Goal: Task Accomplishment & Management: Manage account settings

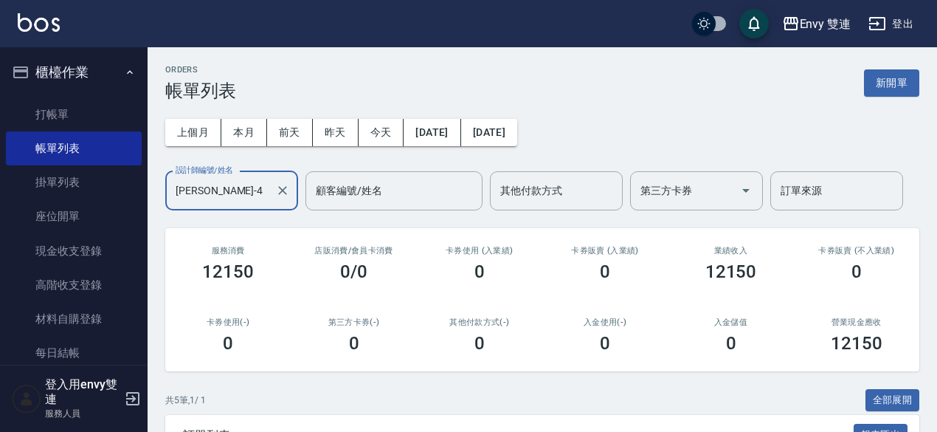
scroll to position [302, 0]
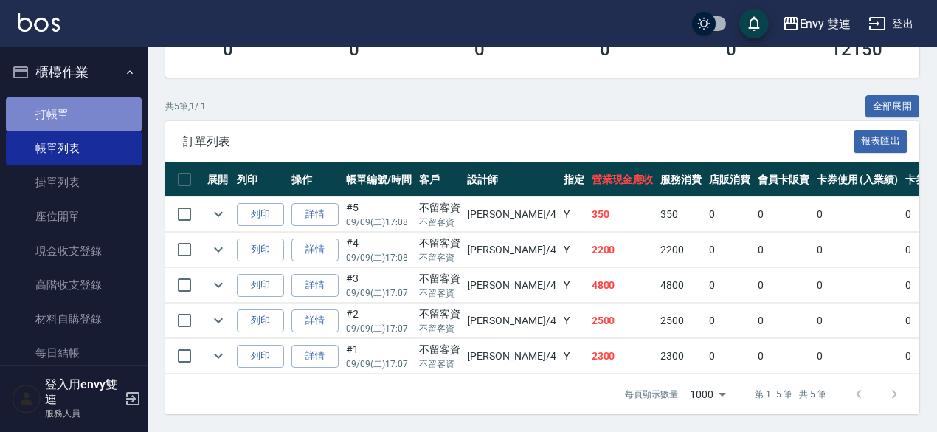
click at [90, 111] on link "打帳單" at bounding box center [74, 114] width 136 height 34
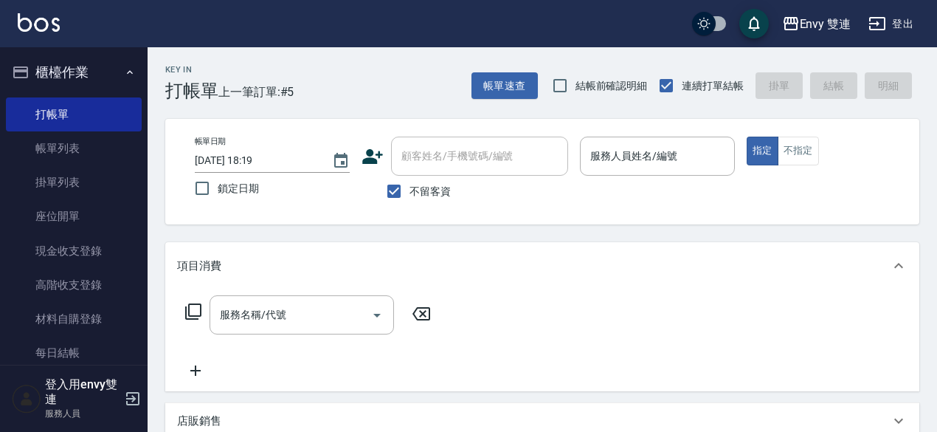
click at [517, 21] on div "Envy 雙連 登出" at bounding box center [468, 23] width 937 height 47
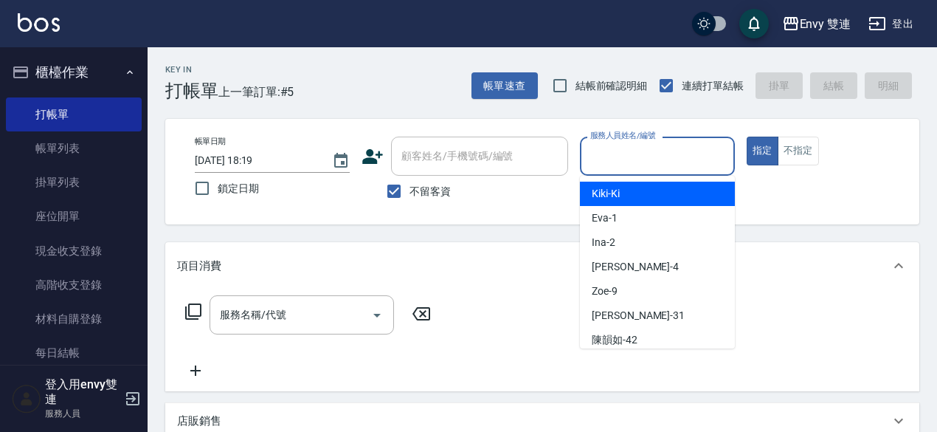
click at [615, 160] on input "服務人員姓名/編號" at bounding box center [658, 156] width 142 height 26
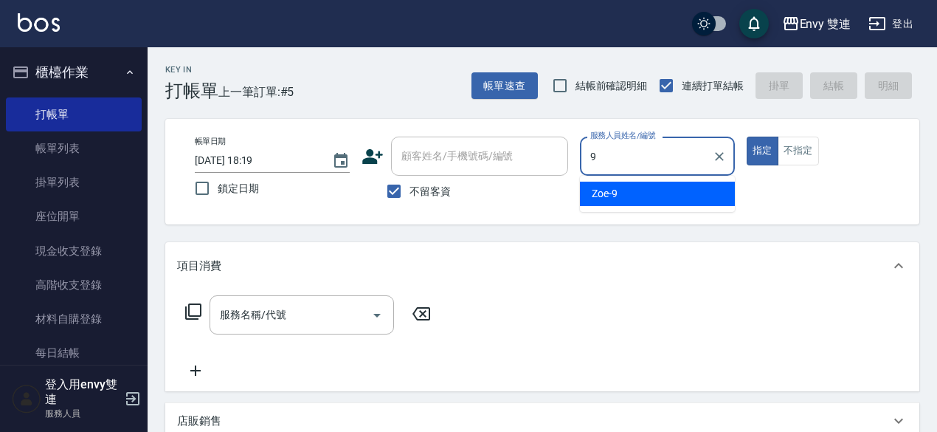
type input "Zoe-9"
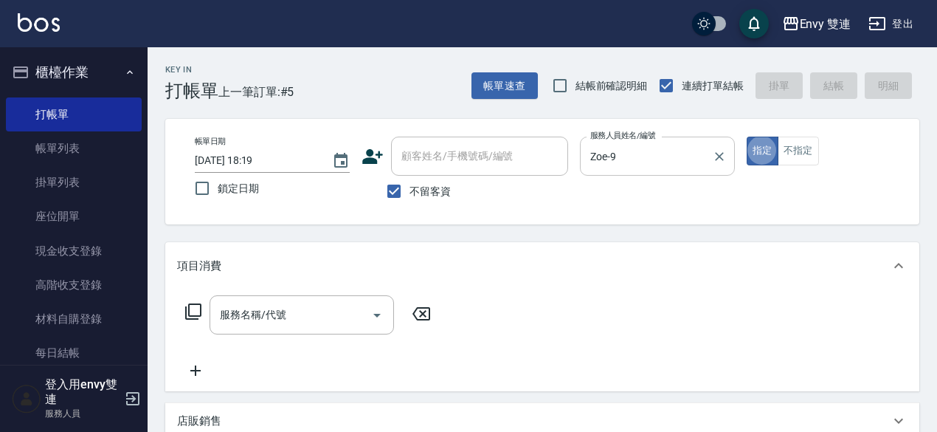
type button "true"
click at [394, 202] on input "不留客資" at bounding box center [394, 191] width 31 height 31
checkbox input "false"
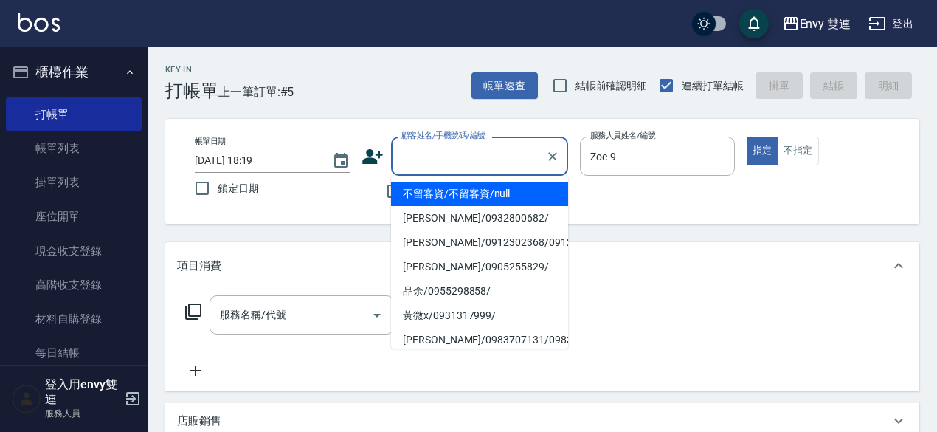
click at [428, 155] on input "顧客姓名/手機號碼/編號" at bounding box center [469, 156] width 142 height 26
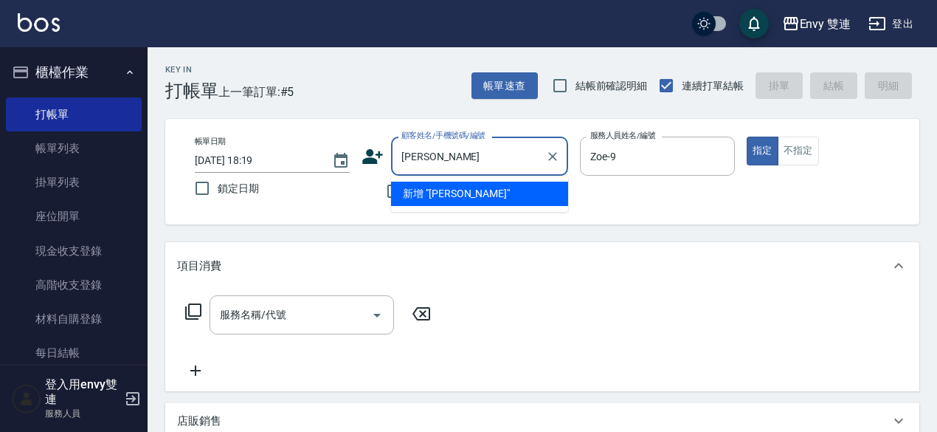
type input "[PERSON_NAME]"
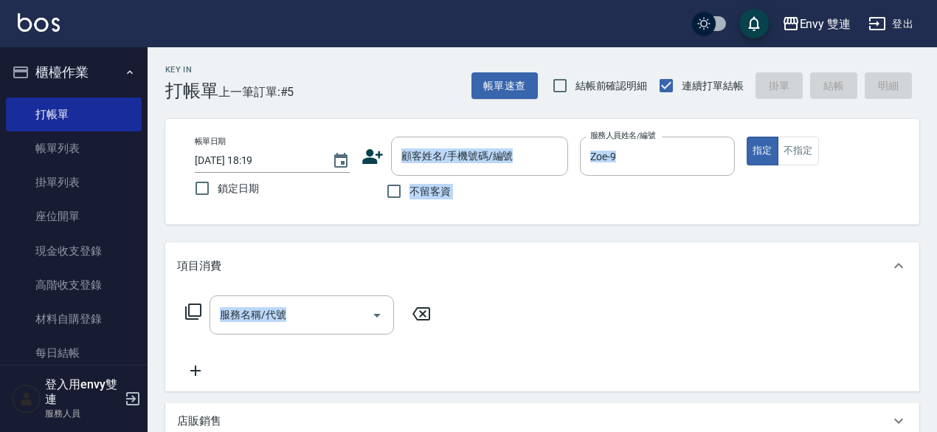
drag, startPoint x: 583, startPoint y: 306, endPoint x: 377, endPoint y: 160, distance: 252.4
click at [377, 160] on div "Key In 打帳單 上一筆訂單:#5 帳單速查 結帳前確認明細 連續打單結帳 掛單 結帳 明細 帳單日期 [DATE] 18:19 鎖定日期 顧客姓名/手機…" at bounding box center [542, 411] width 789 height 728
click at [377, 160] on icon at bounding box center [373, 156] width 22 height 22
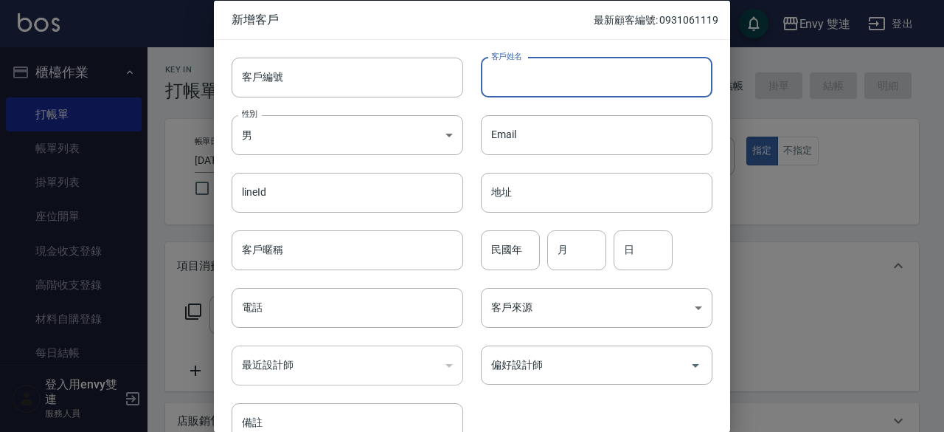
click at [515, 80] on input "客戶姓名" at bounding box center [597, 77] width 232 height 40
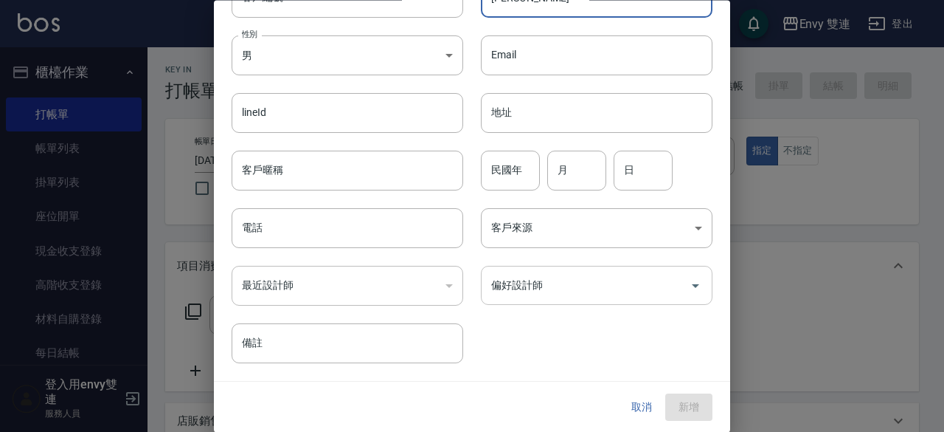
type input "[PERSON_NAME]"
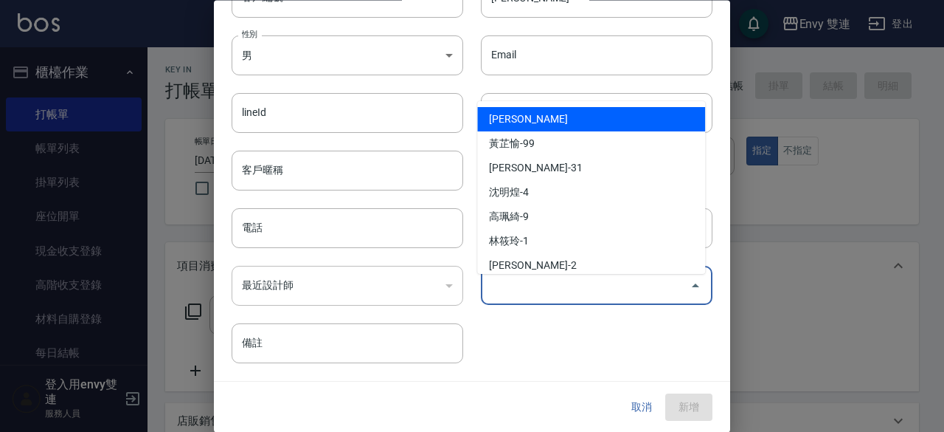
scroll to position [71, 0]
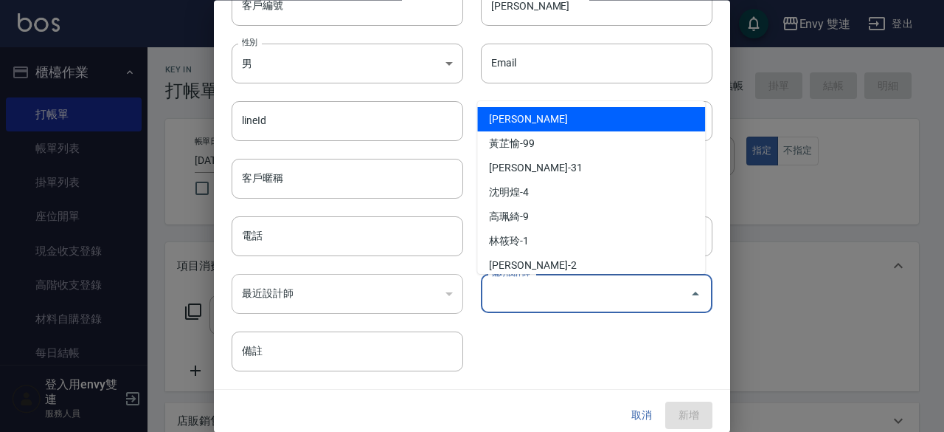
click at [543, 291] on input "偏好設計師" at bounding box center [586, 294] width 196 height 26
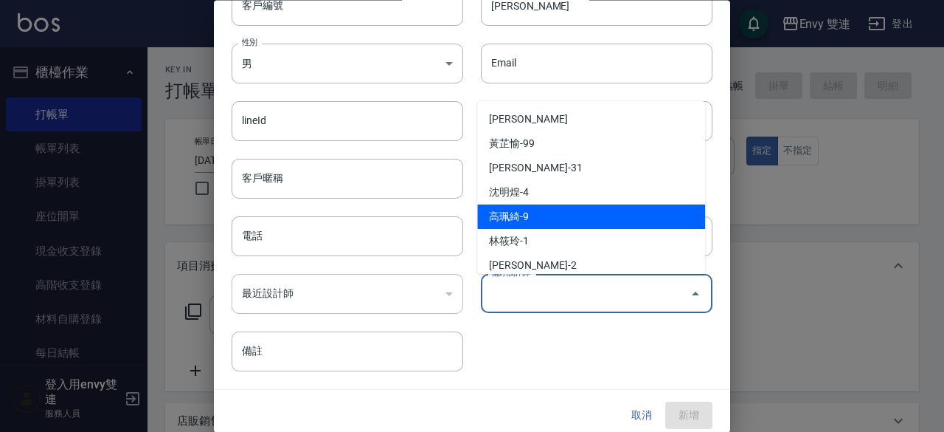
click at [545, 218] on li "高珮綺-9" at bounding box center [591, 216] width 228 height 24
type input "[PERSON_NAME]"
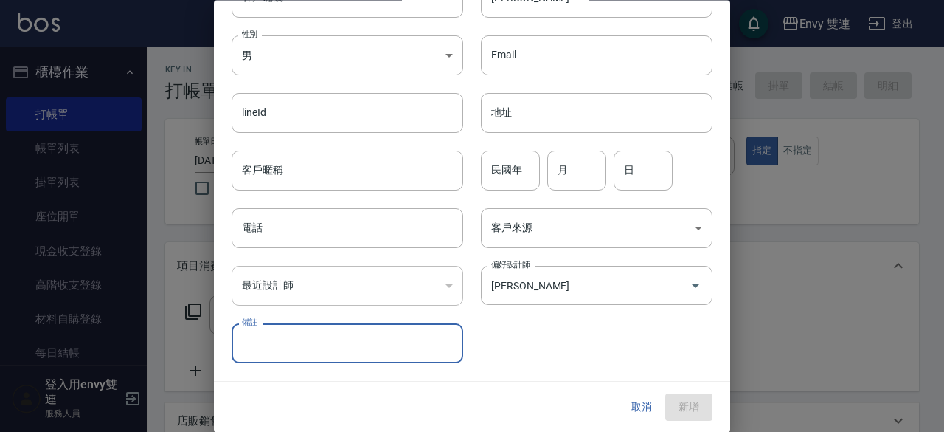
scroll to position [0, 0]
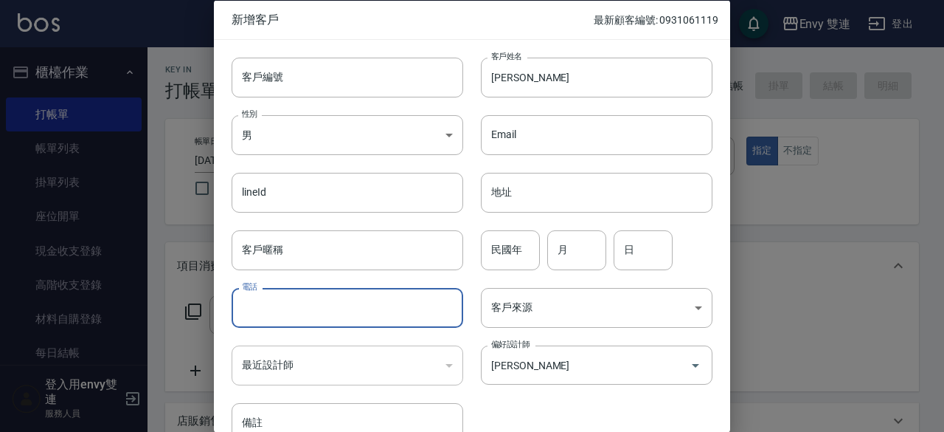
click at [373, 288] on input "電話" at bounding box center [348, 308] width 232 height 40
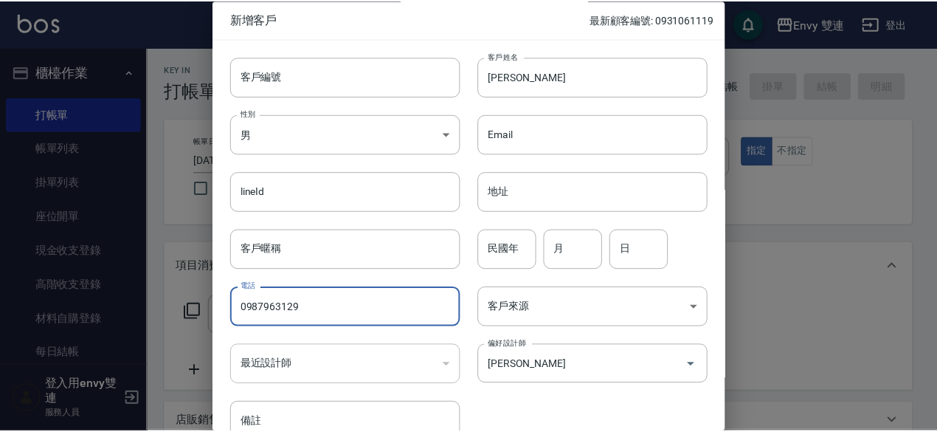
scroll to position [79, 0]
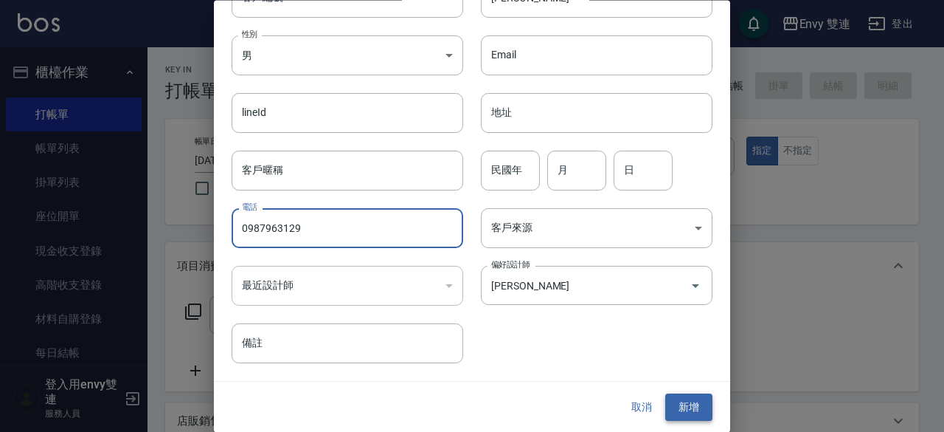
type input "0987963129"
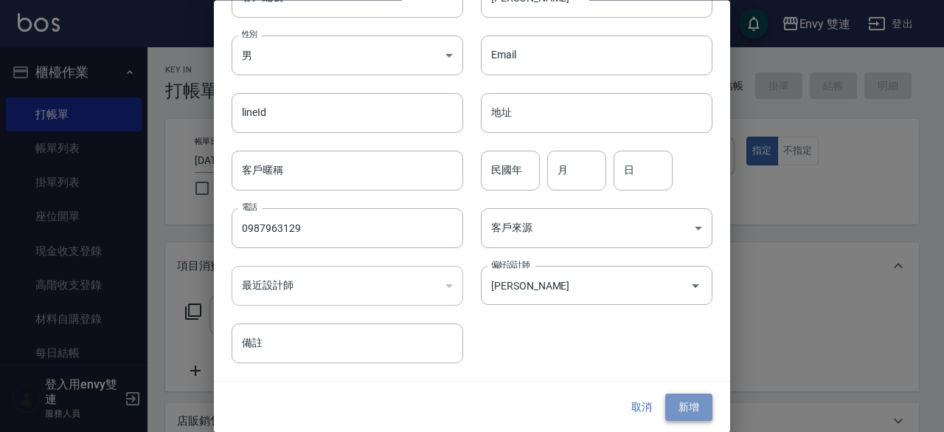
click at [674, 405] on button "新增" at bounding box center [689, 407] width 47 height 27
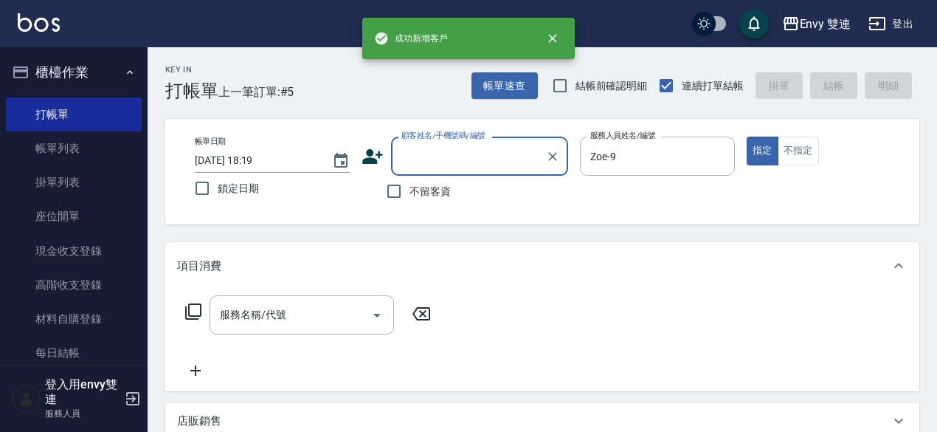
click at [463, 163] on input "顧客姓名/手機號碼/編號" at bounding box center [469, 156] width 142 height 26
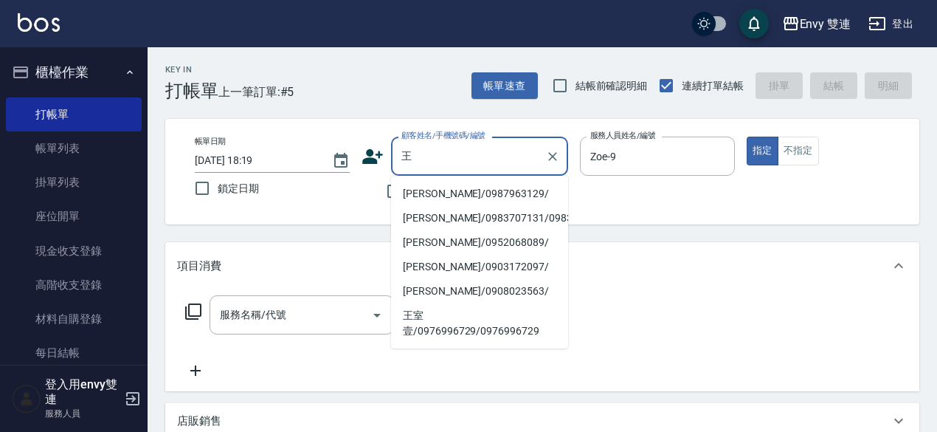
click at [469, 204] on li "[PERSON_NAME]/0987963129/" at bounding box center [479, 194] width 177 height 24
type input "[PERSON_NAME]/0987963129/"
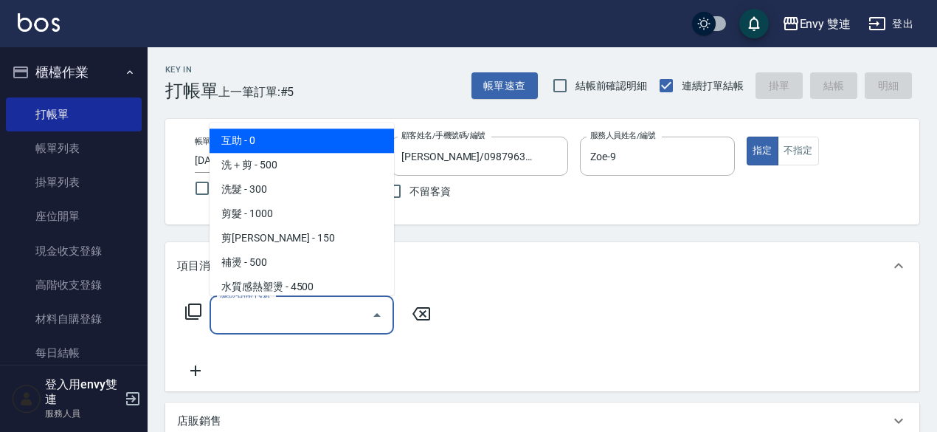
click at [344, 306] on input "服務名稱/代號" at bounding box center [290, 315] width 149 height 26
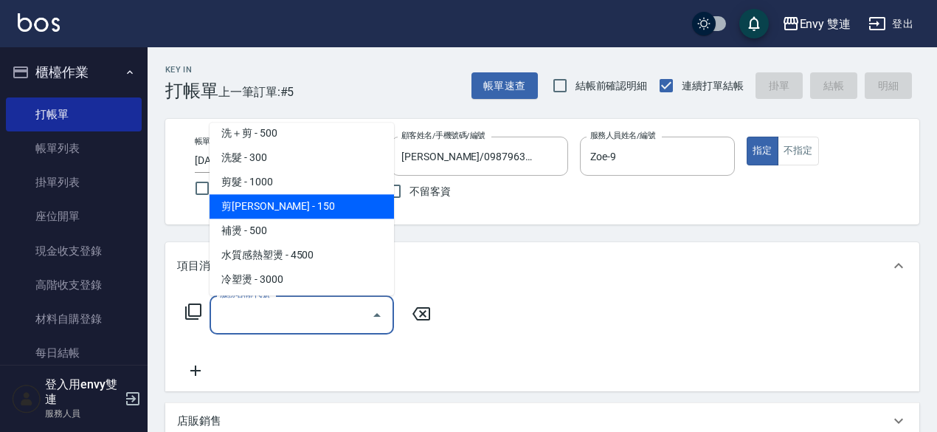
scroll to position [35, 0]
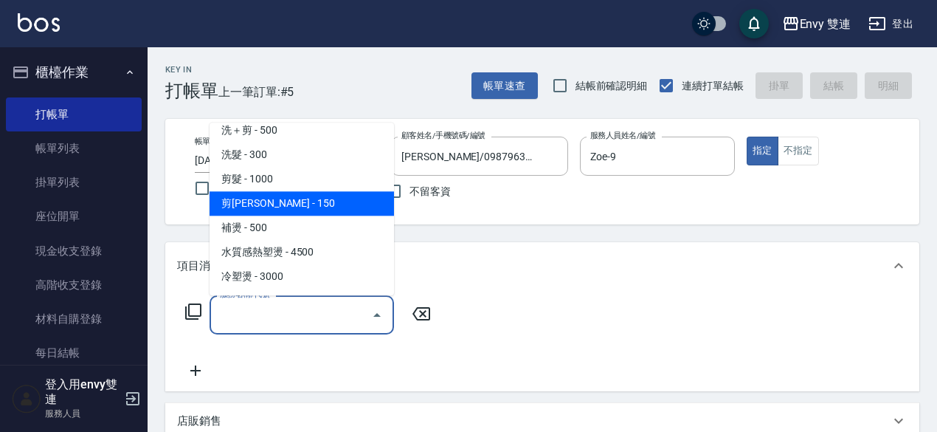
click at [333, 247] on span "水質感熱塑燙 - 4500" at bounding box center [302, 252] width 184 height 24
type input "水質感熱塑燙(302)"
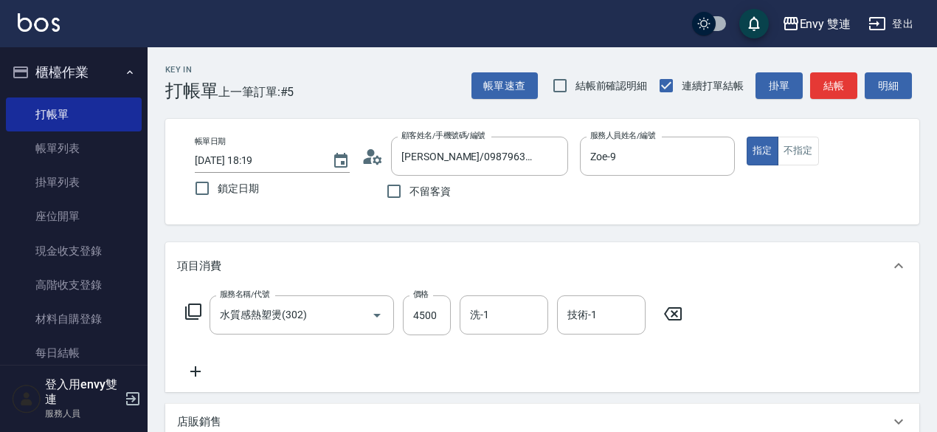
click at [333, 247] on div "項目消費" at bounding box center [542, 265] width 754 height 47
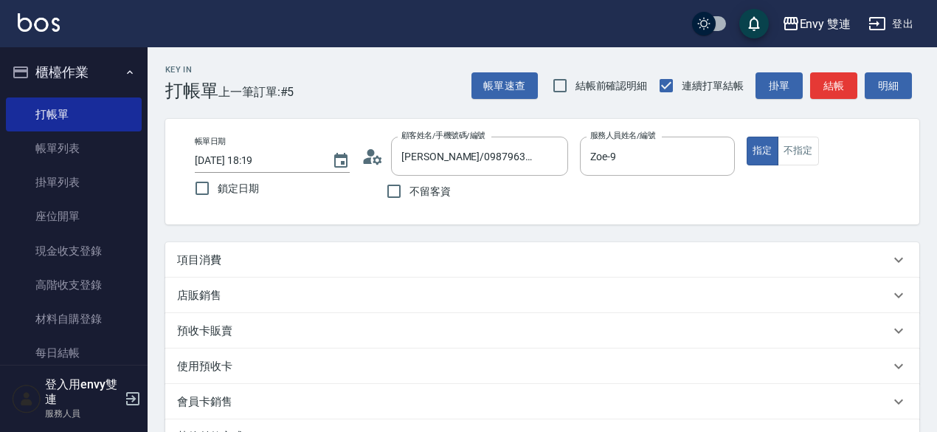
click at [342, 257] on div "項目消費" at bounding box center [533, 259] width 713 height 15
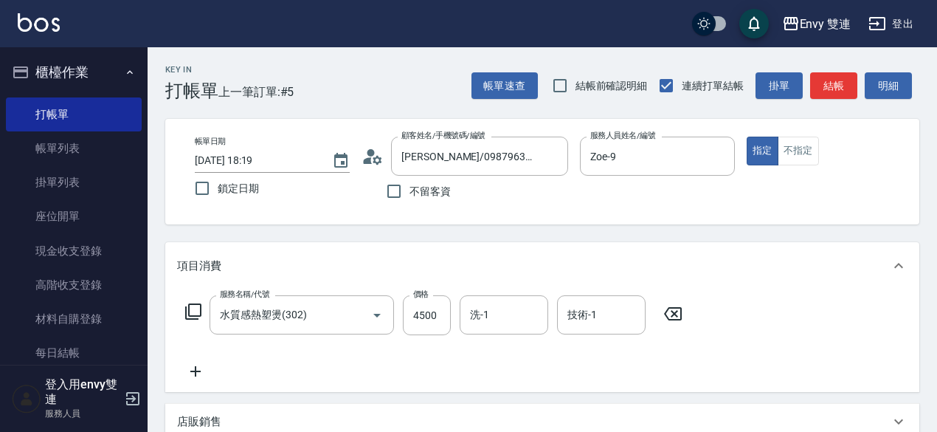
click at [342, 257] on div "項目消費" at bounding box center [542, 265] width 754 height 47
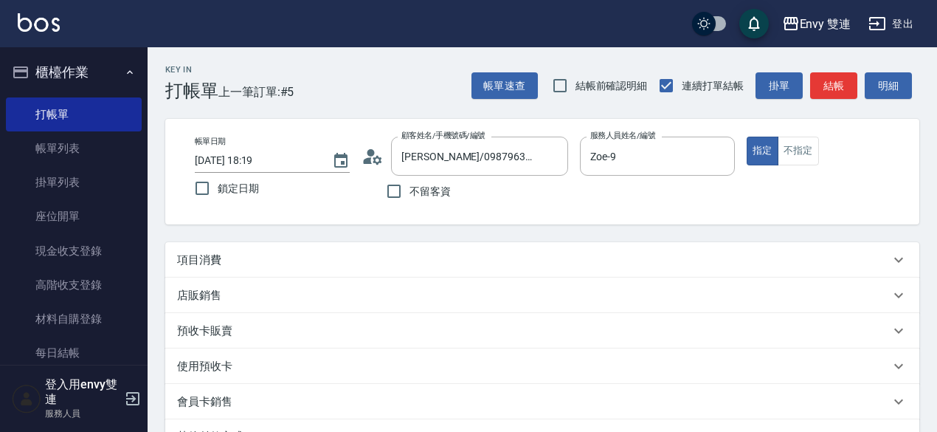
drag, startPoint x: 391, startPoint y: 241, endPoint x: 400, endPoint y: 291, distance: 51.7
click at [400, 291] on div "Key In 打帳單 上一筆訂單:#5 帳單速查 結帳前確認明細 連續打單結帳 掛單 結帳 明細 帳單日期 [DATE] 18:19 鎖定日期 顧客姓名/手機…" at bounding box center [542, 348] width 789 height 603
click at [395, 271] on div "項目消費" at bounding box center [542, 259] width 754 height 35
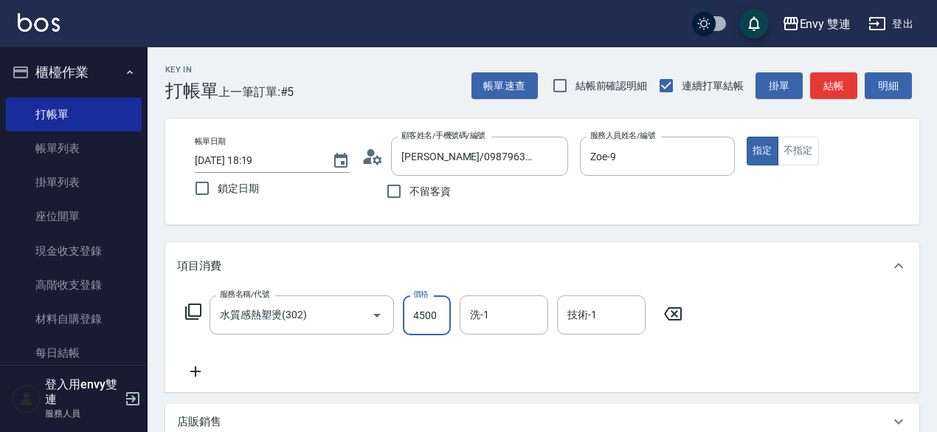
click at [443, 300] on input "4500" at bounding box center [427, 315] width 48 height 40
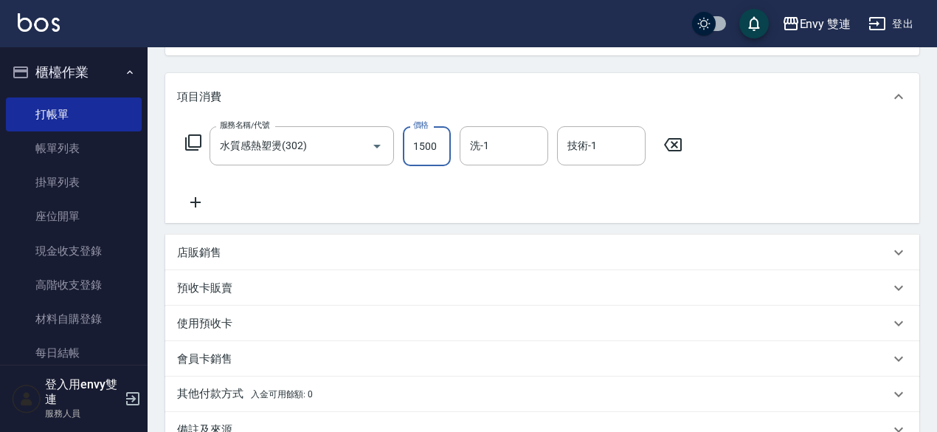
scroll to position [170, 0]
type input "1500"
click at [198, 202] on icon at bounding box center [195, 202] width 37 height 18
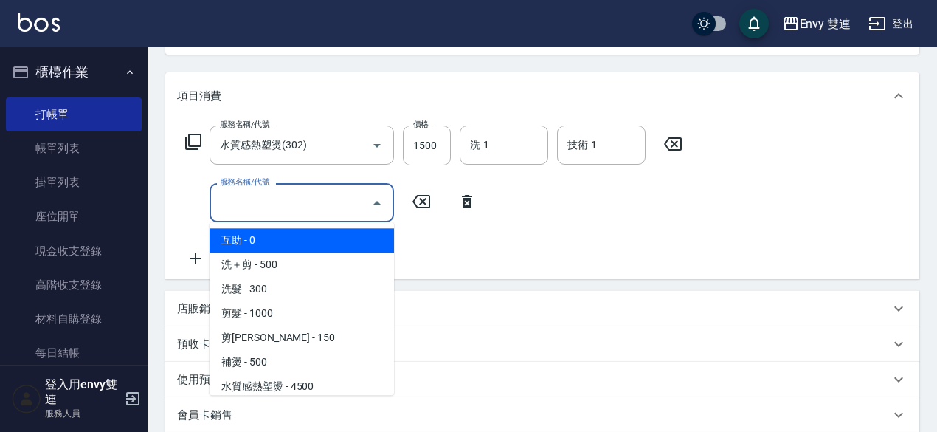
click at [264, 193] on input "服務名稱/代號" at bounding box center [290, 203] width 149 height 26
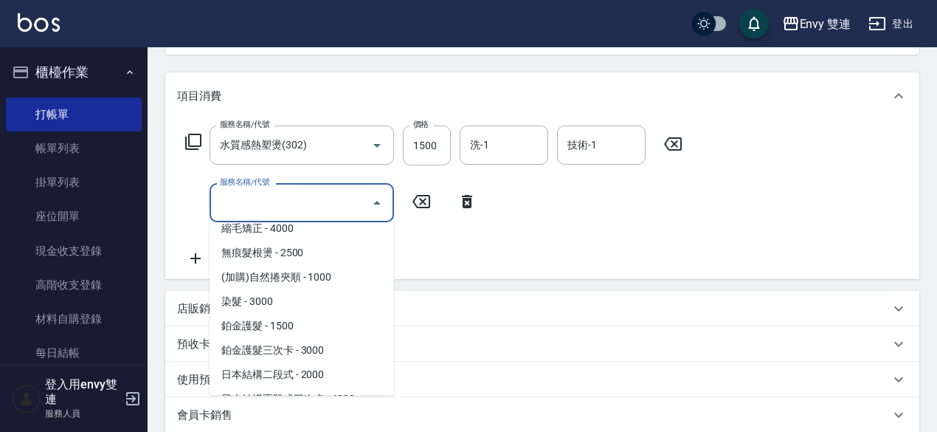
scroll to position [226, 0]
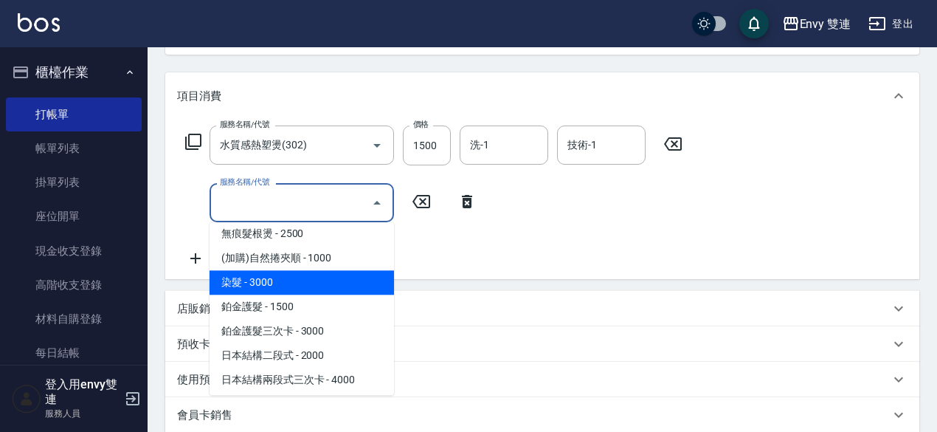
click at [267, 284] on span "染髮 - 3000" at bounding box center [302, 282] width 184 height 24
type input "染髮(401)"
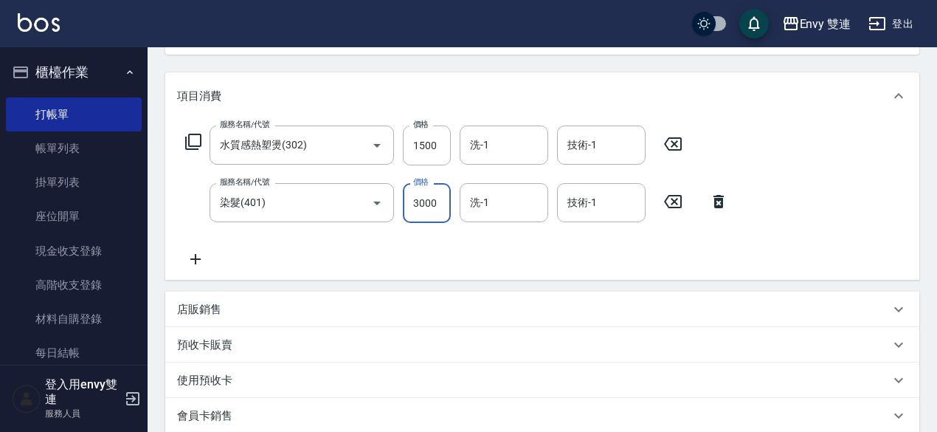
click at [429, 198] on input "3000" at bounding box center [427, 203] width 48 height 40
type input "1500"
click at [193, 258] on icon at bounding box center [195, 259] width 37 height 18
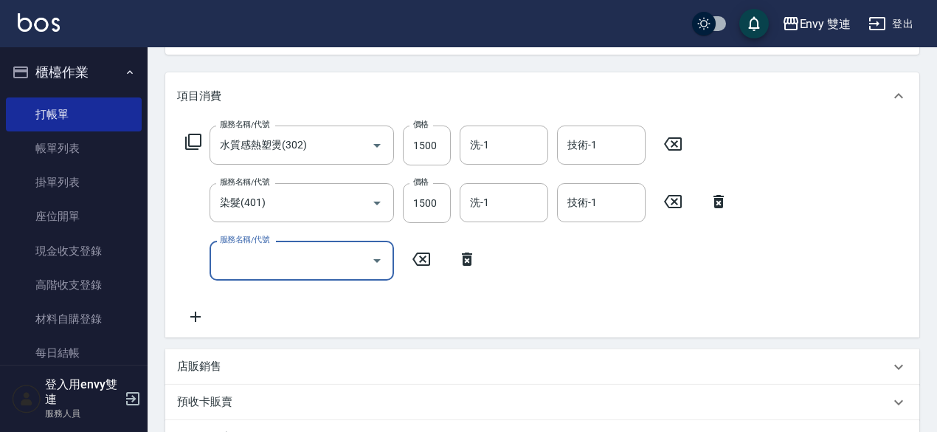
click at [287, 274] on div "服務名稱/代號" at bounding box center [302, 260] width 184 height 39
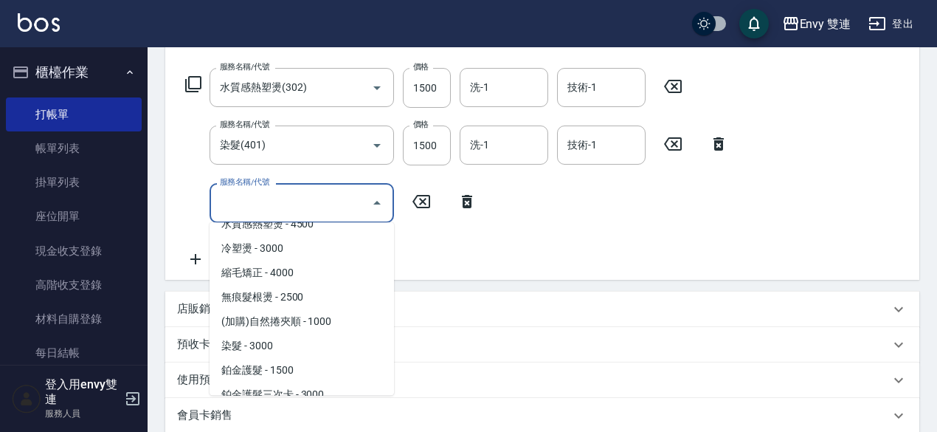
scroll to position [222, 0]
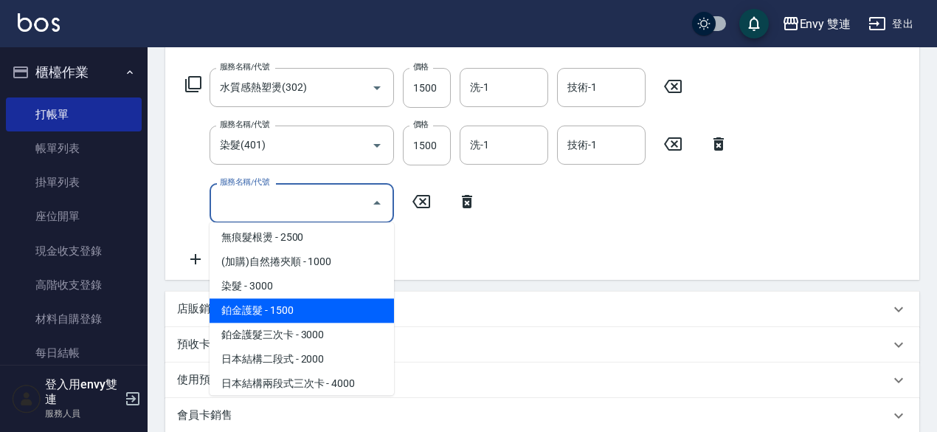
click at [296, 308] on span "鉑金護髮 - 1500" at bounding box center [302, 310] width 184 height 24
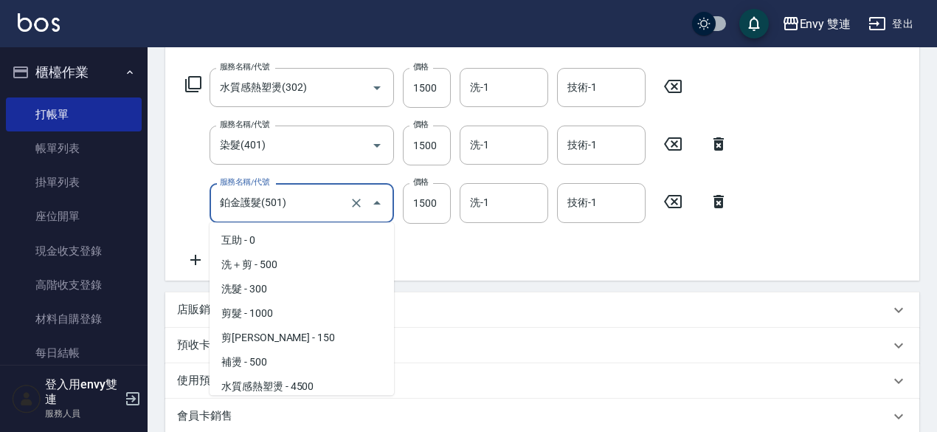
click at [321, 204] on input "鉑金護髮(501)" at bounding box center [281, 203] width 130 height 26
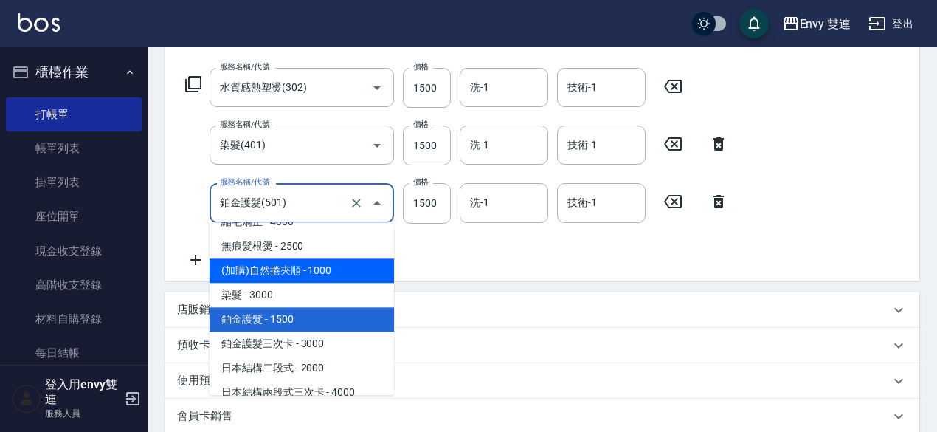
scroll to position [221, 0]
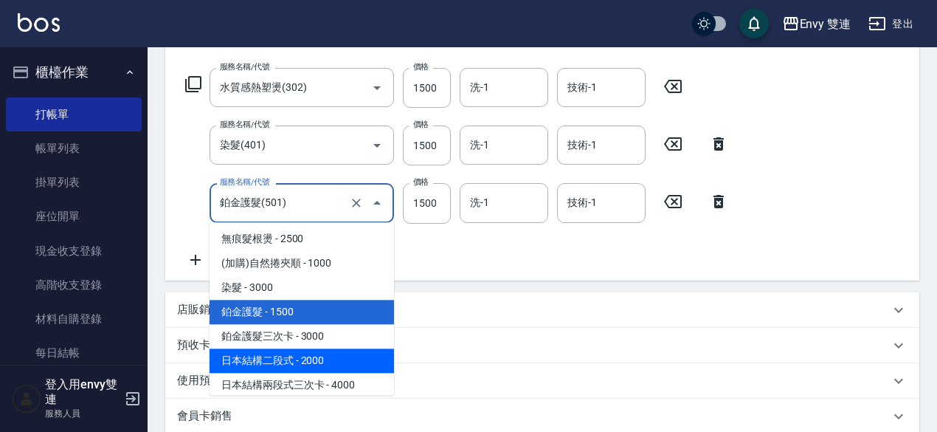
click at [337, 349] on span "日本結構二段式 - 2000" at bounding box center [302, 360] width 184 height 24
type input "日本結構二段式(503)"
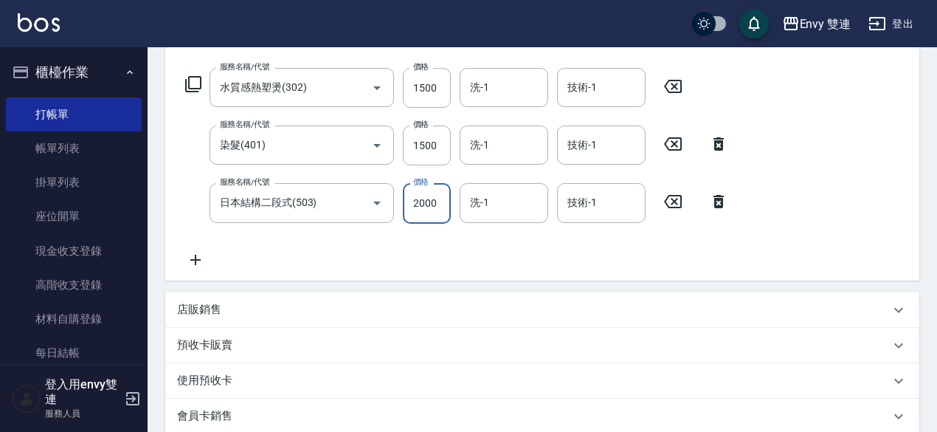
click at [420, 205] on input "2000" at bounding box center [427, 203] width 48 height 40
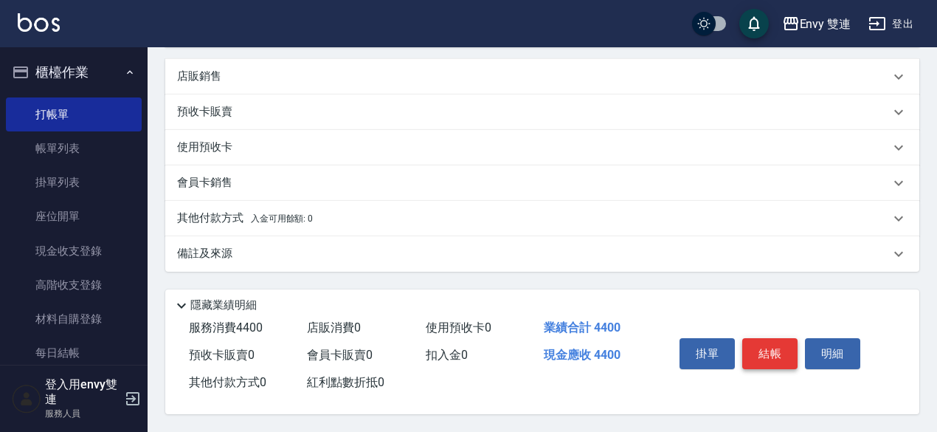
type input "1400"
click at [769, 355] on button "結帳" at bounding box center [769, 353] width 55 height 31
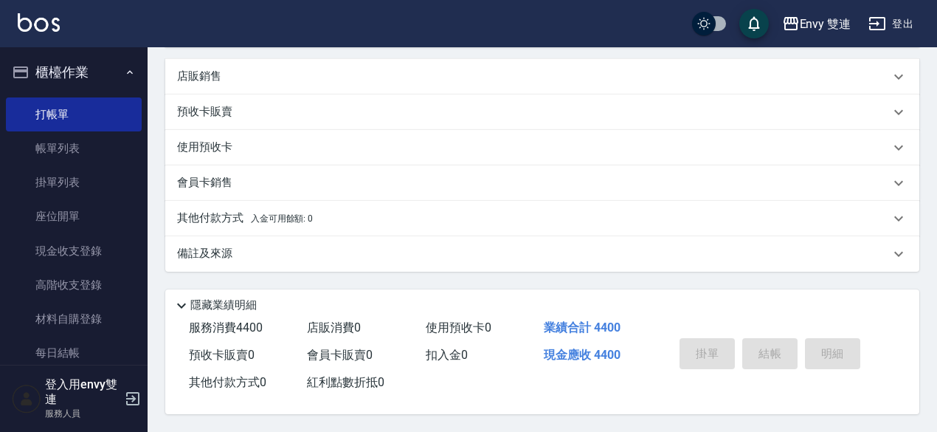
type input "[DATE] 18:21"
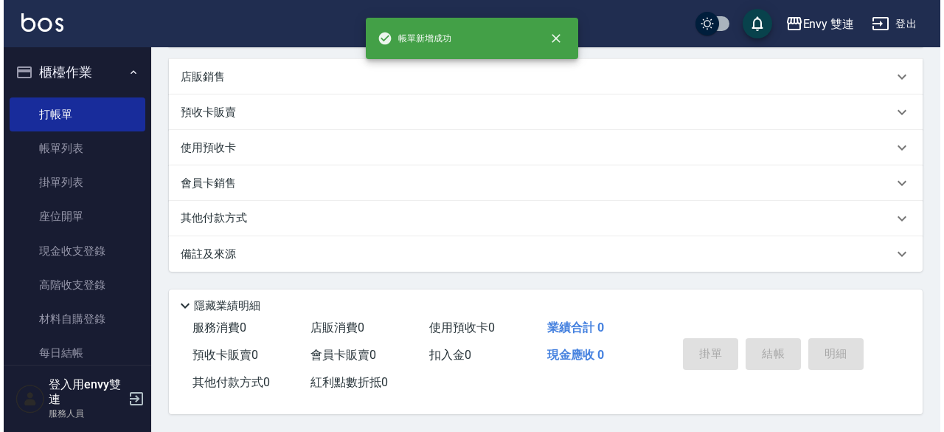
scroll to position [0, 0]
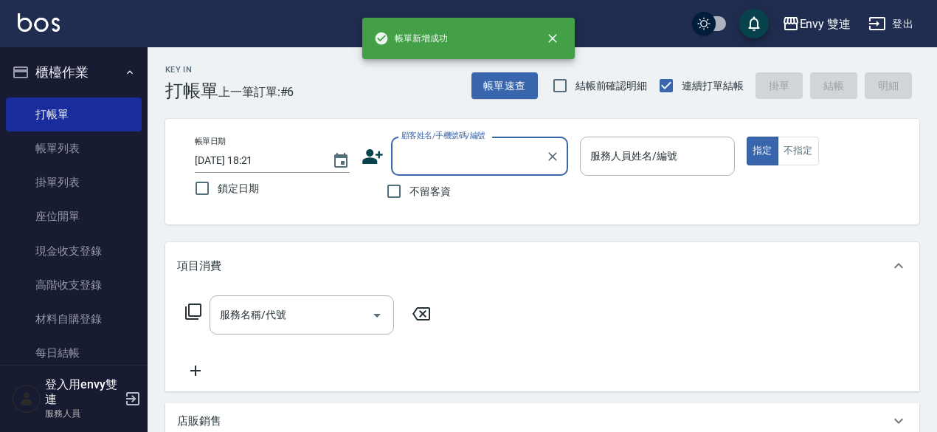
click at [378, 162] on icon at bounding box center [373, 156] width 22 height 22
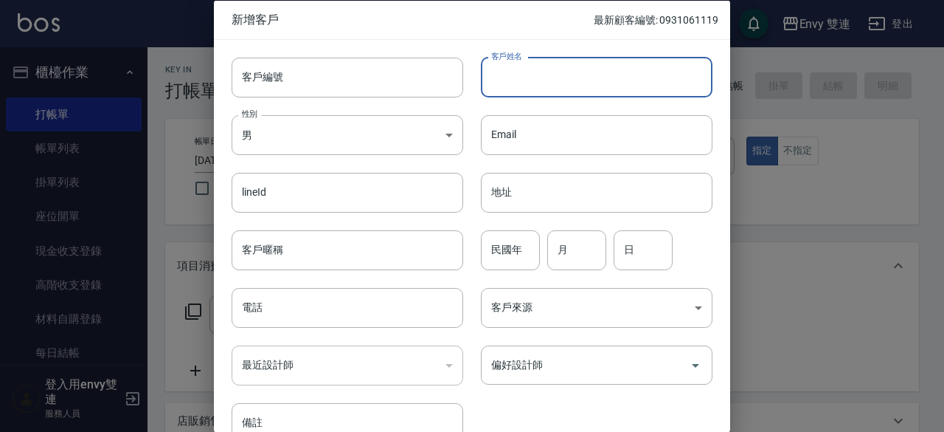
click at [583, 83] on input "客戶姓名" at bounding box center [597, 77] width 232 height 40
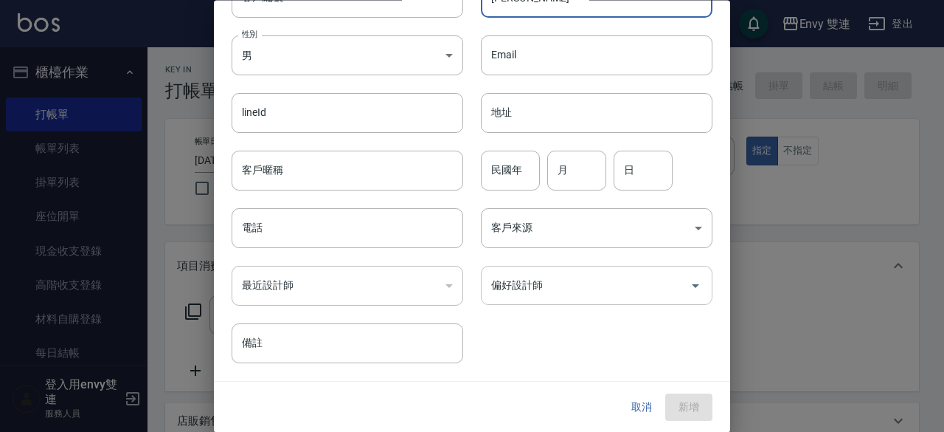
type input "[PERSON_NAME]"
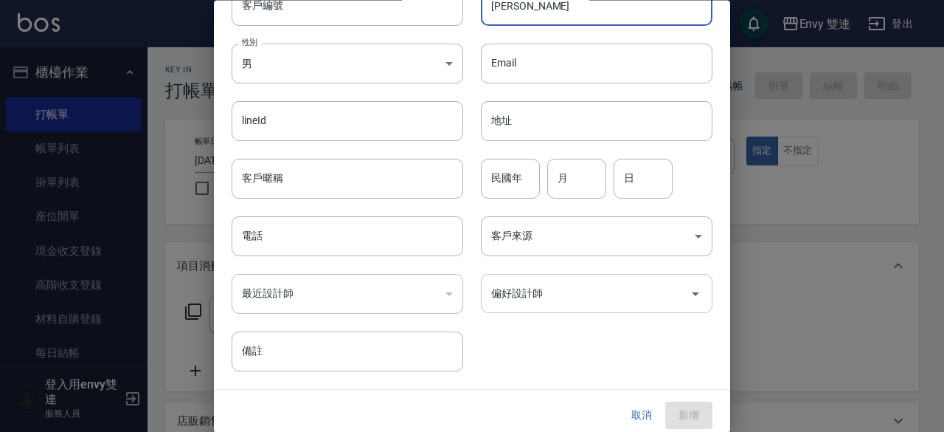
click at [500, 283] on input "偏好設計師" at bounding box center [586, 294] width 196 height 26
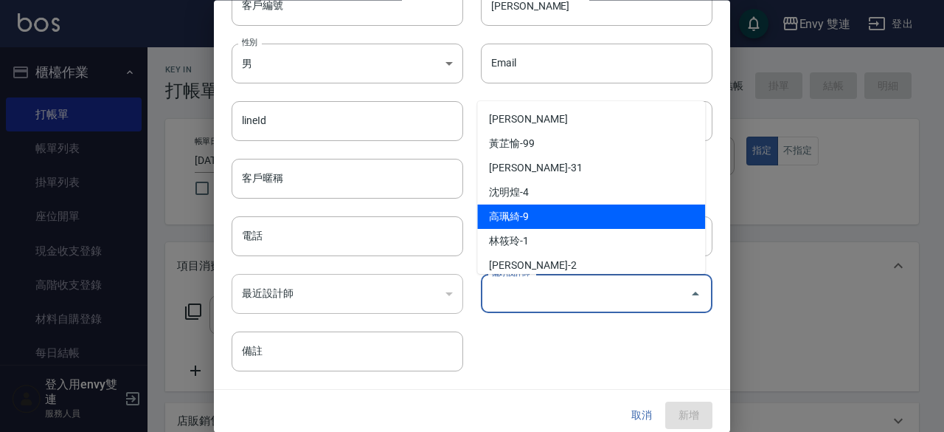
click at [534, 212] on li "高珮綺-9" at bounding box center [591, 216] width 228 height 24
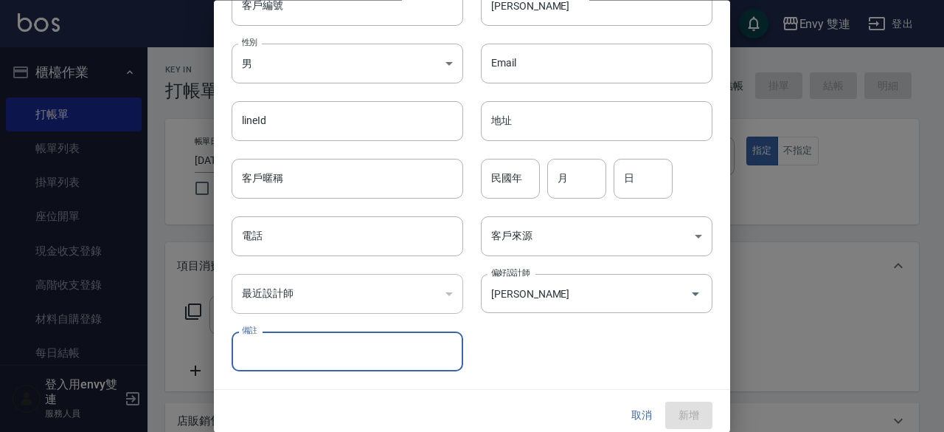
type input "[PERSON_NAME]"
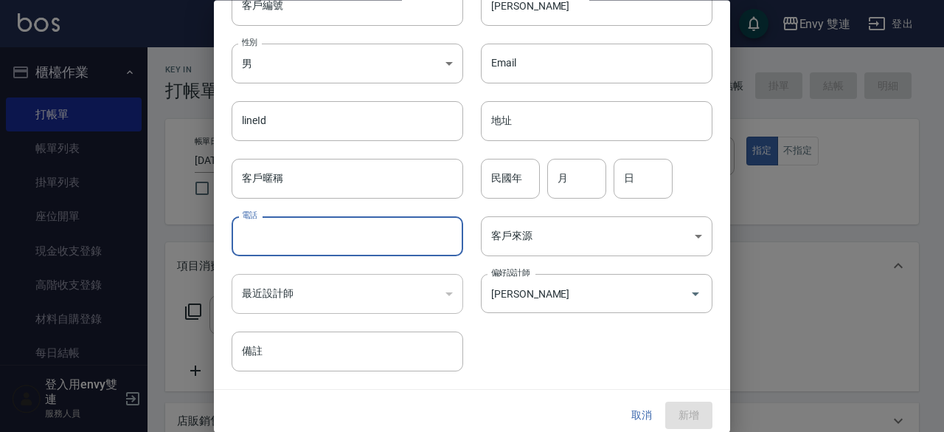
click at [339, 225] on input "電話" at bounding box center [348, 237] width 232 height 40
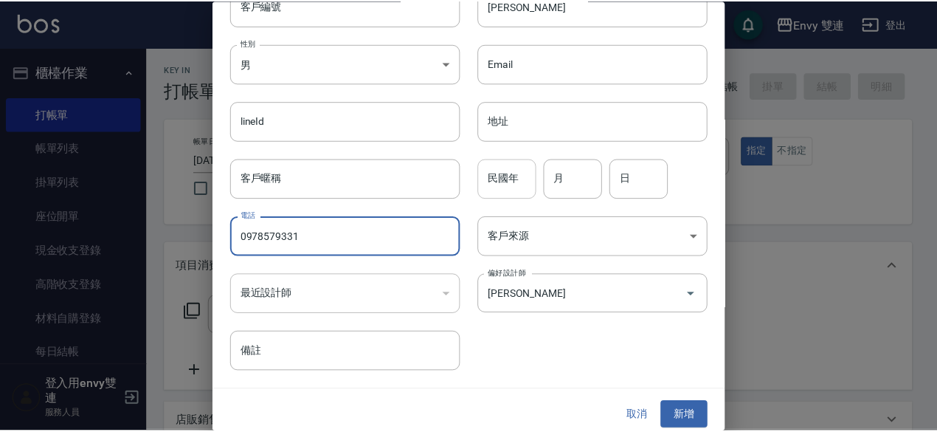
scroll to position [79, 0]
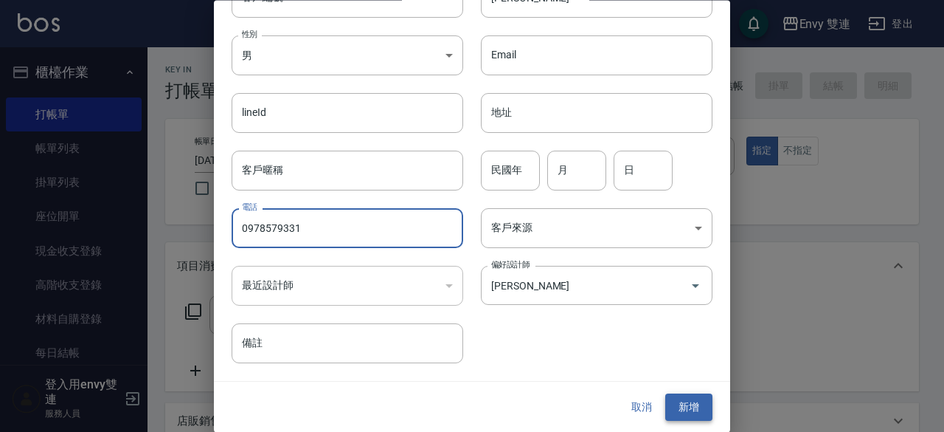
type input "0978579331"
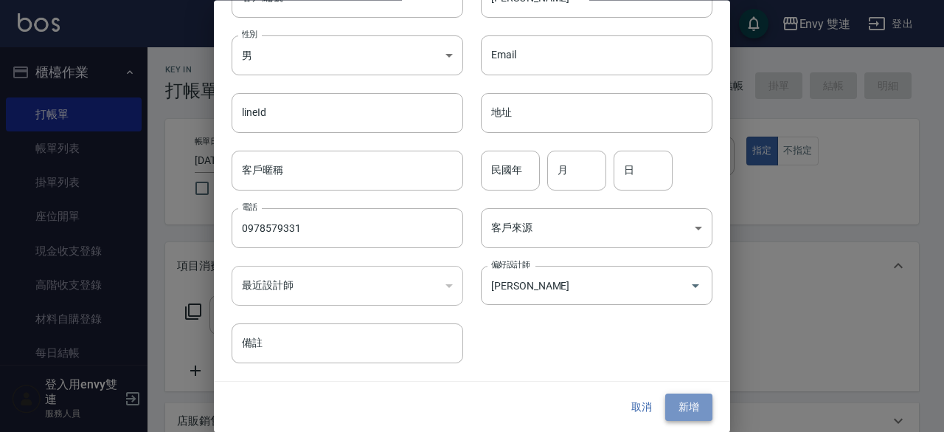
click at [694, 400] on button "新增" at bounding box center [689, 407] width 47 height 27
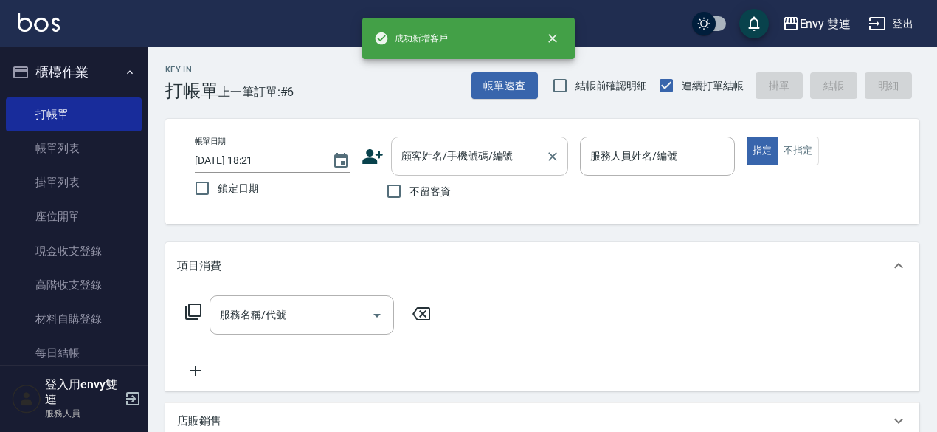
click at [504, 162] on input "顧客姓名/手機號碼/編號" at bounding box center [469, 156] width 142 height 26
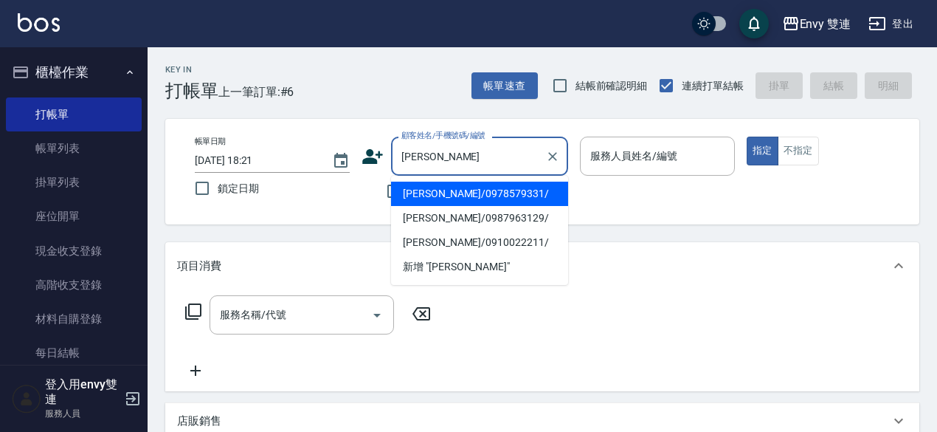
click at [490, 197] on li "[PERSON_NAME]/0978579331/" at bounding box center [479, 194] width 177 height 24
type input "[PERSON_NAME]/0978579331/"
type input "Zoe-9"
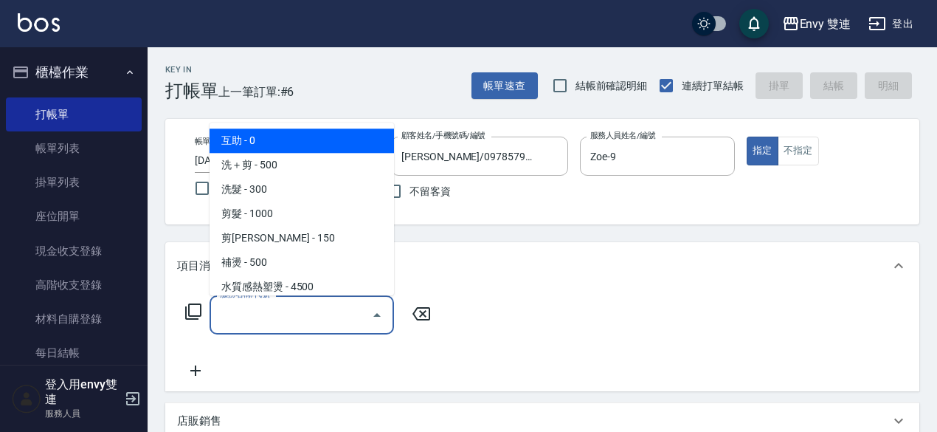
click at [309, 316] on input "服務名稱/代號" at bounding box center [290, 315] width 149 height 26
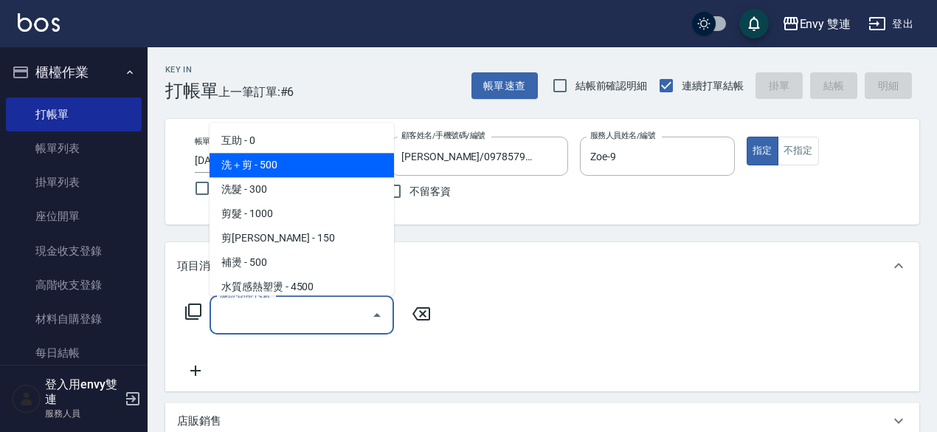
click at [349, 160] on span "洗＋剪 - 500" at bounding box center [302, 165] width 184 height 24
type input "洗＋剪(100)"
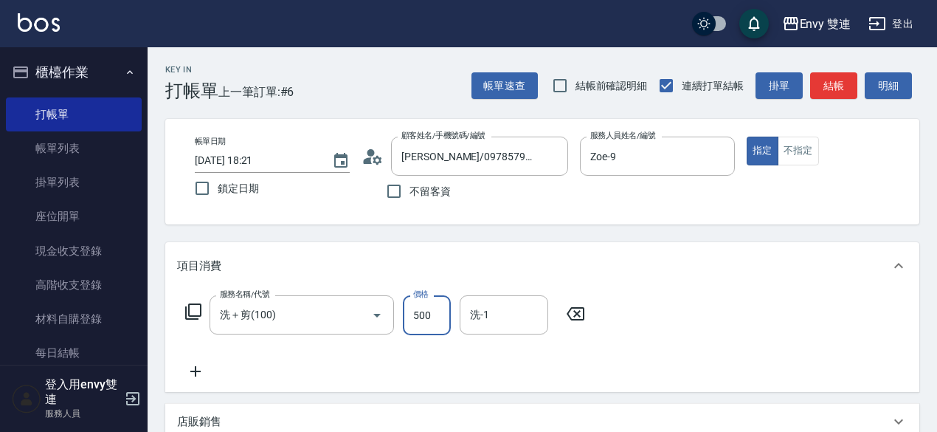
click at [429, 318] on input "500" at bounding box center [427, 315] width 48 height 40
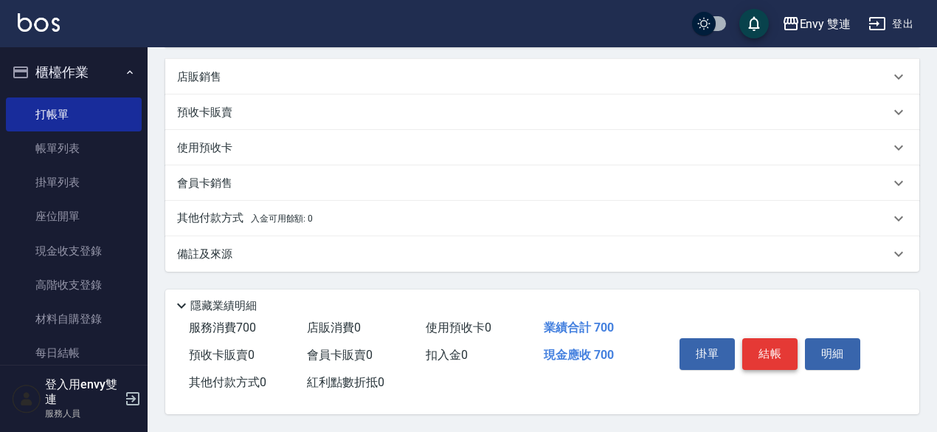
type input "700"
click at [756, 352] on button "結帳" at bounding box center [769, 353] width 55 height 31
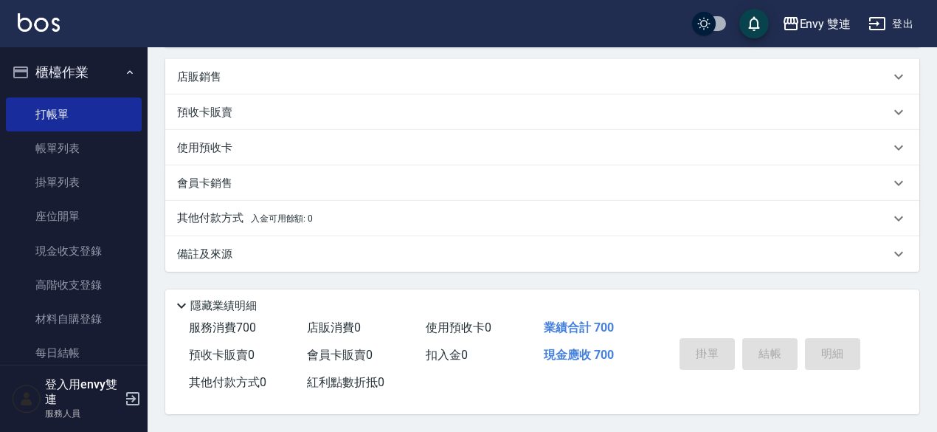
type input "[DATE] 18:22"
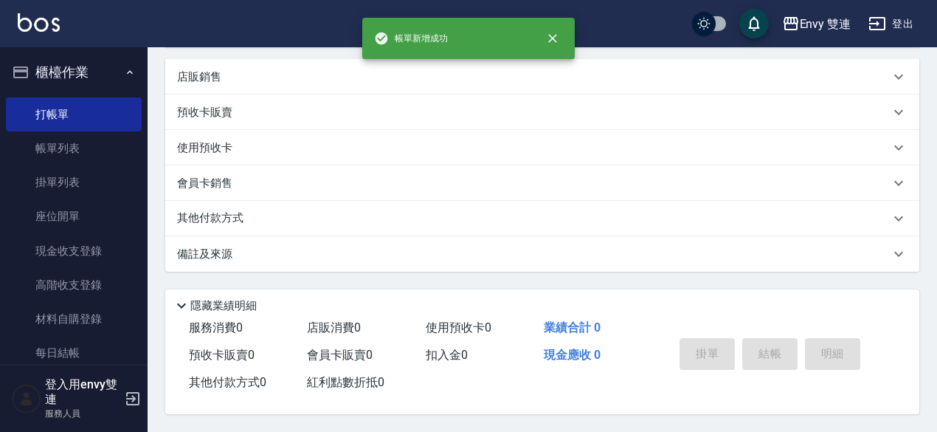
scroll to position [0, 0]
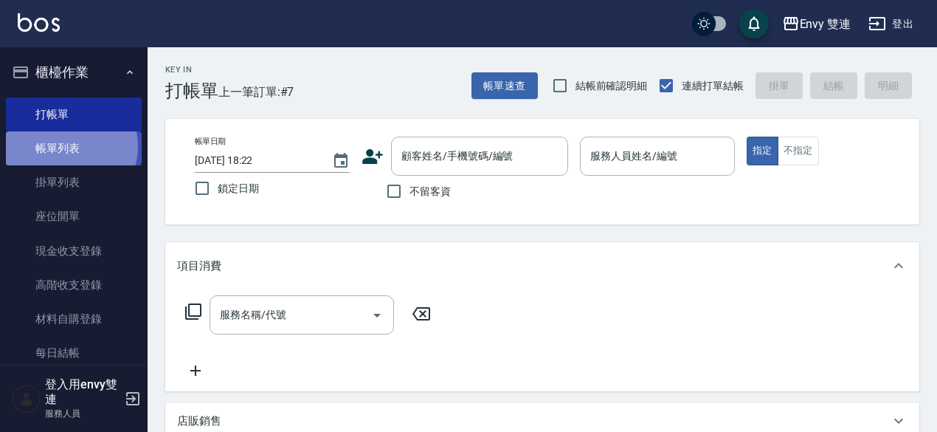
click at [66, 147] on link "帳單列表" at bounding box center [74, 148] width 136 height 34
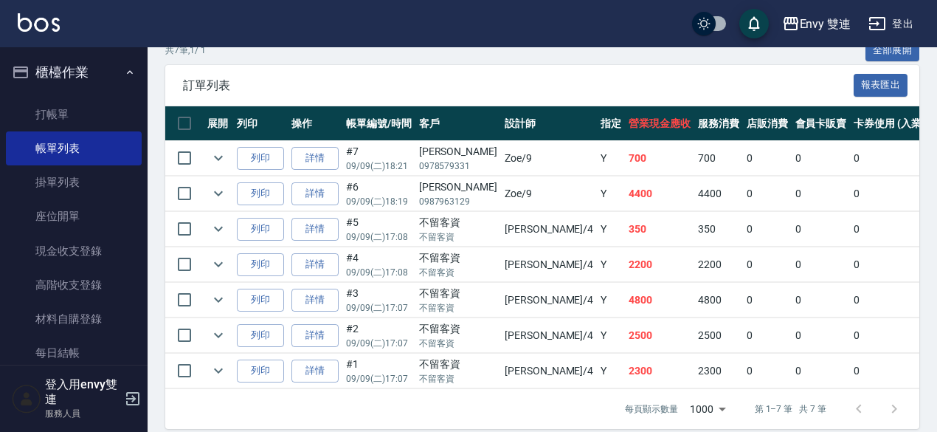
scroll to position [354, 0]
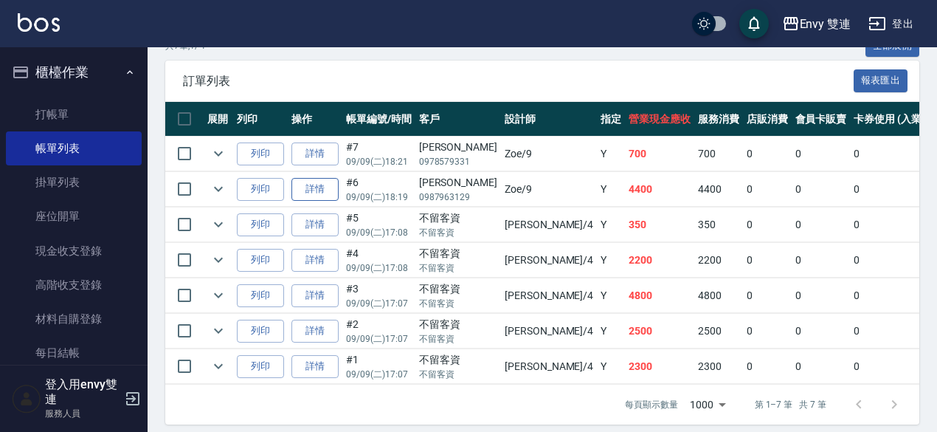
click at [319, 182] on link "詳情" at bounding box center [314, 189] width 47 height 23
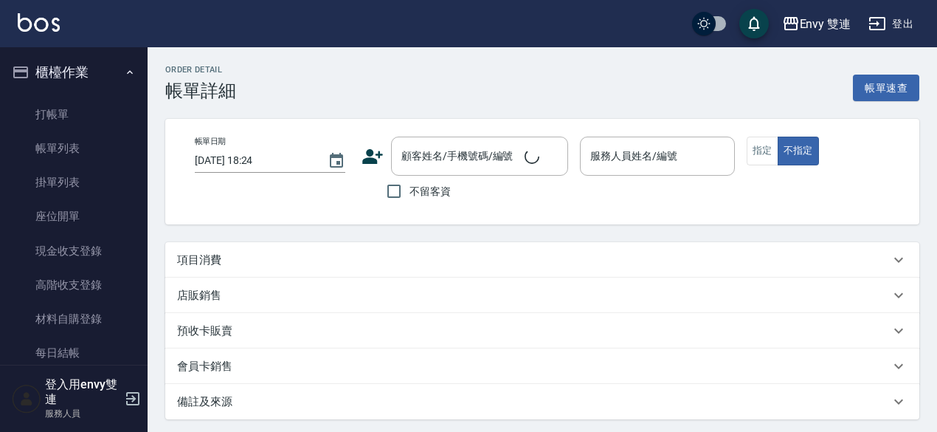
type input "[DATE] 18:19"
type input "Zoe-9"
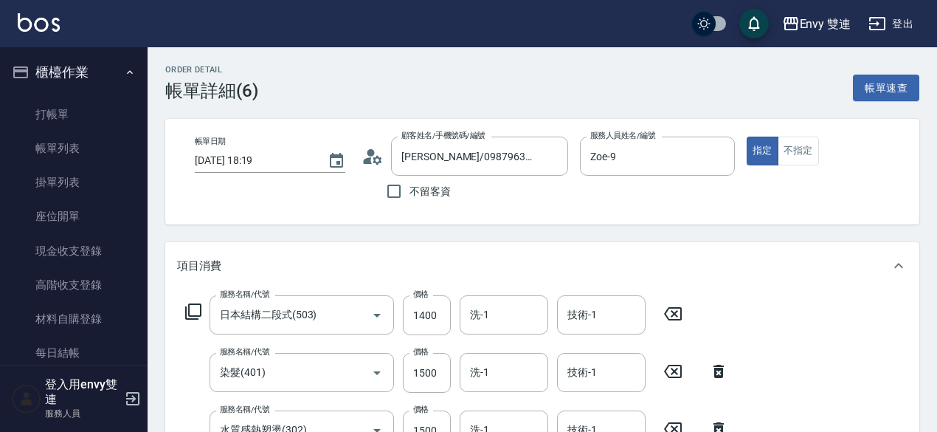
type input "[PERSON_NAME]/0987963129/"
type input "日本結構二段式(503)"
type input "染髮(401)"
type input "水質感熱塑燙(302)"
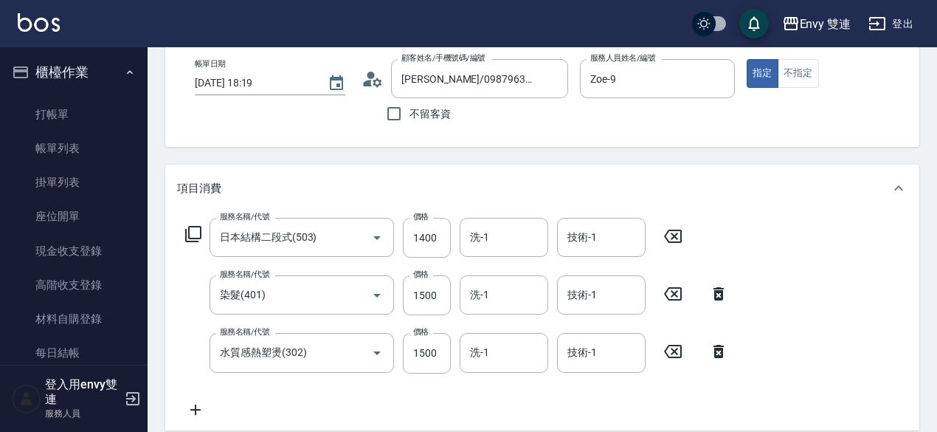
scroll to position [85, 0]
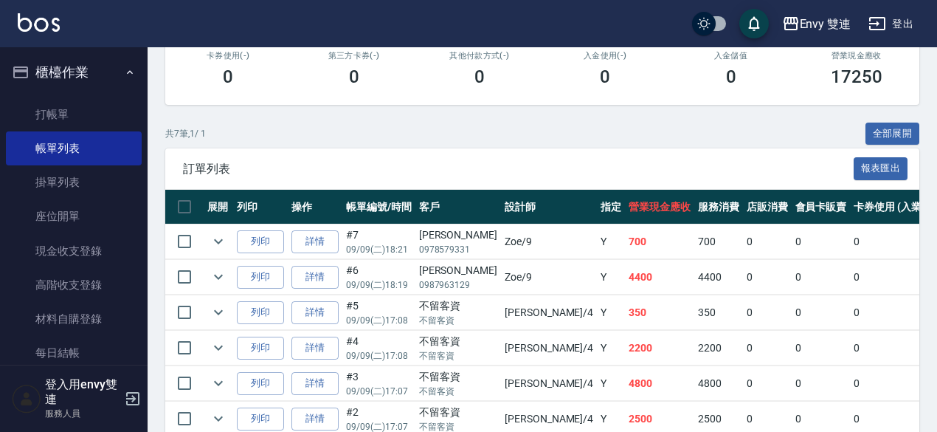
scroll to position [270, 0]
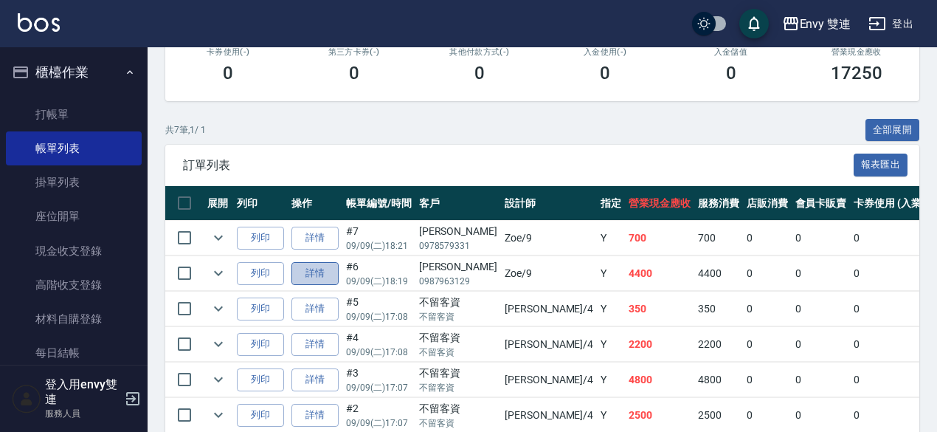
click at [322, 276] on link "詳情" at bounding box center [314, 273] width 47 height 23
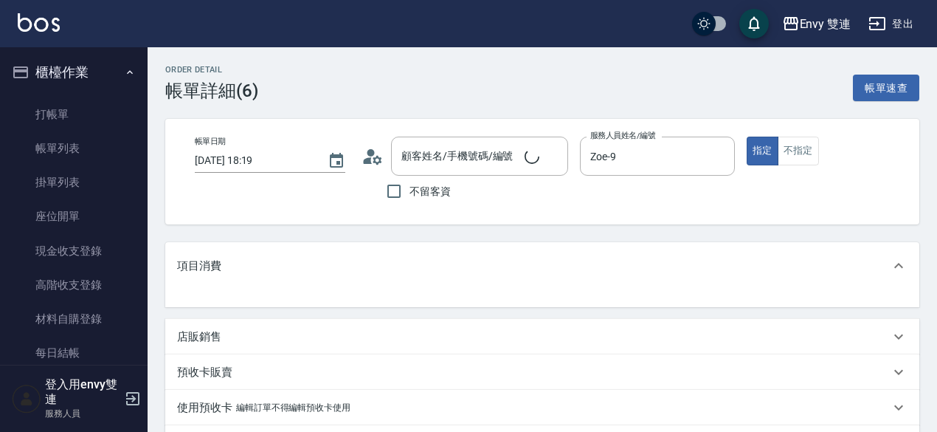
type input "[PERSON_NAME]/0987963129/"
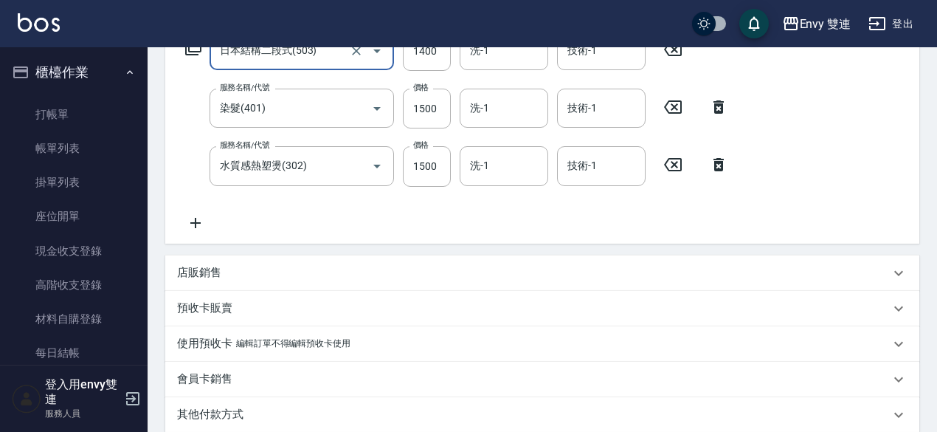
scroll to position [289, 0]
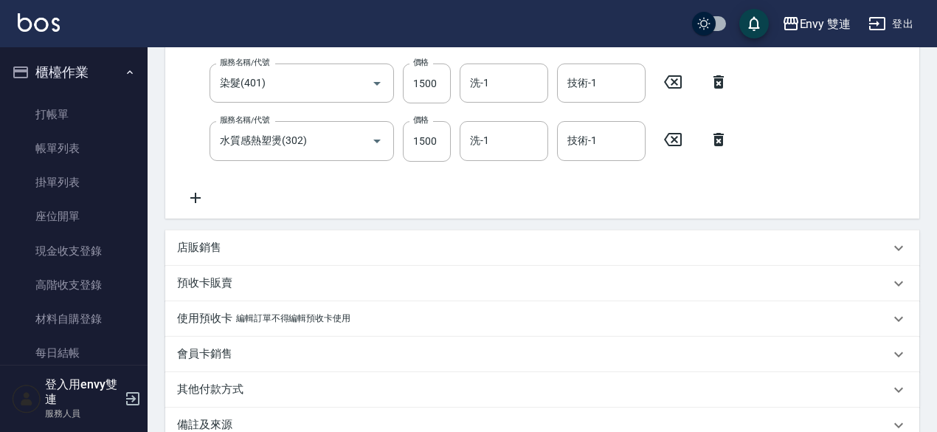
click at [272, 377] on div "其他付款方式" at bounding box center [542, 389] width 754 height 35
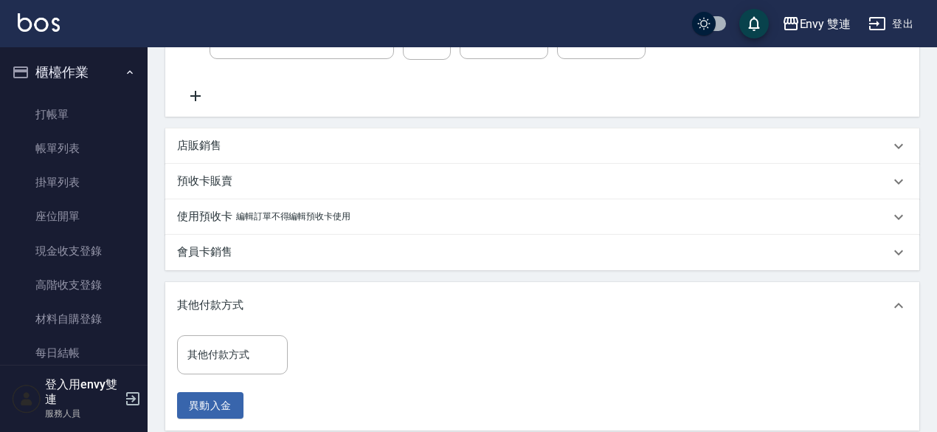
scroll to position [393, 0]
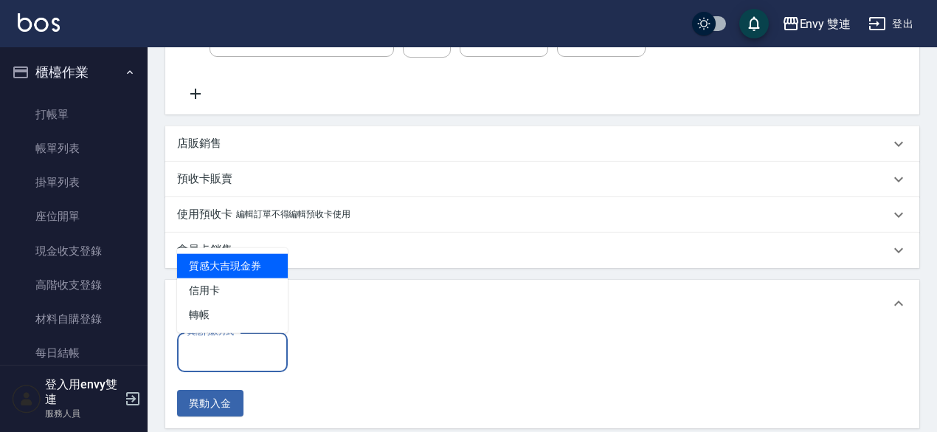
click at [246, 339] on input "其他付款方式" at bounding box center [232, 352] width 97 height 26
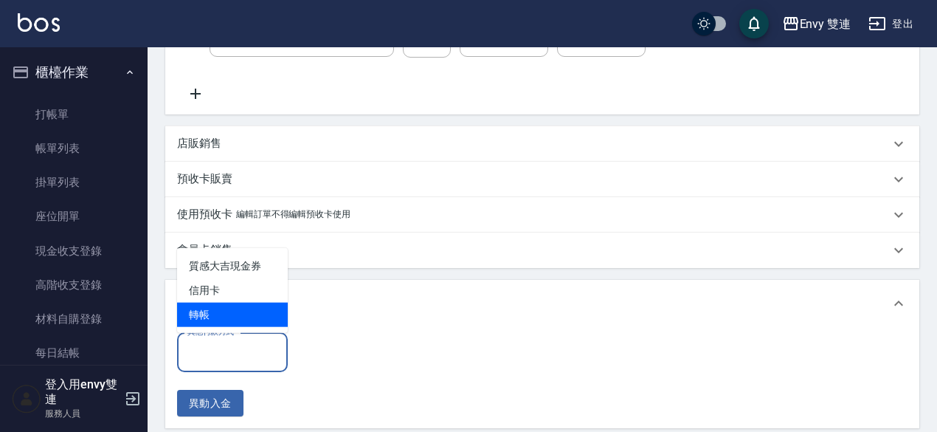
click at [238, 323] on span "轉帳" at bounding box center [232, 315] width 111 height 24
type input "轉帳"
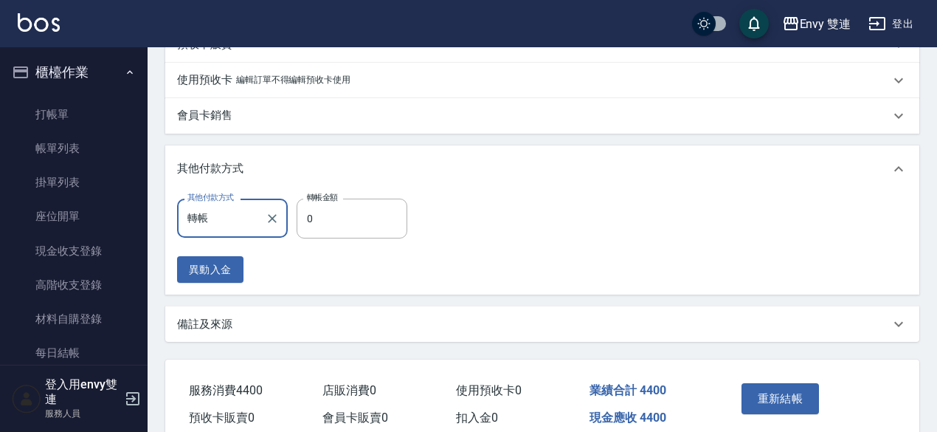
scroll to position [595, 0]
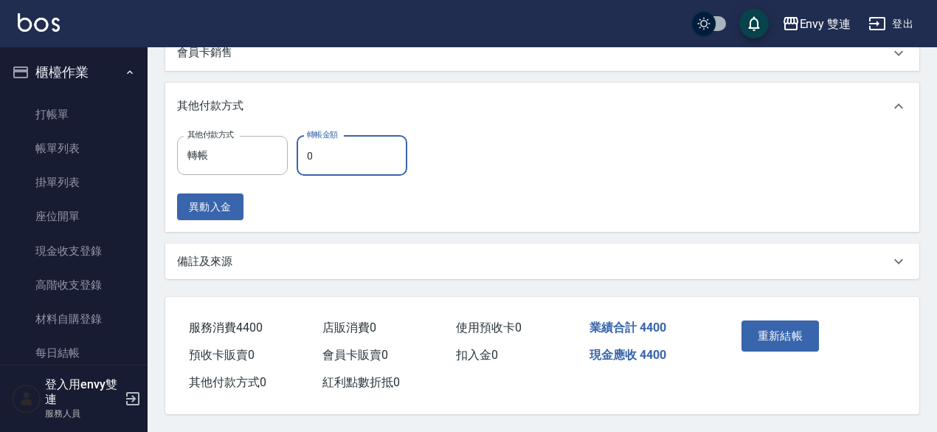
click at [353, 139] on input "0" at bounding box center [352, 156] width 111 height 40
type input "4400"
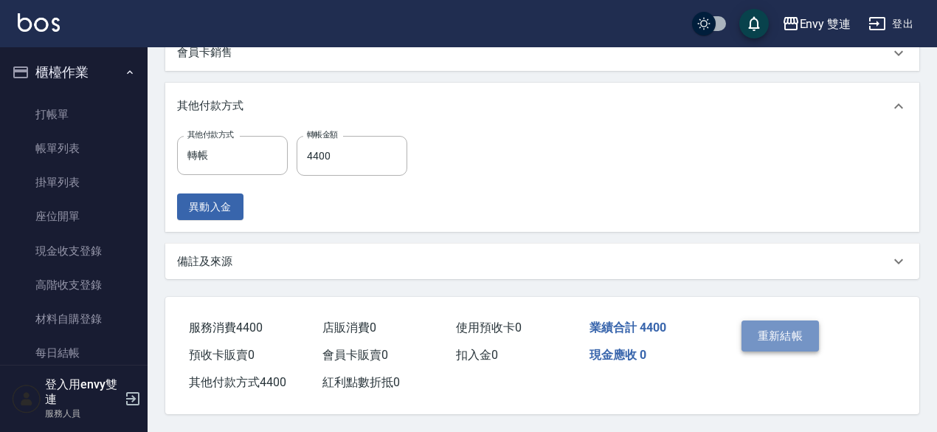
click at [800, 330] on button "重新結帳" at bounding box center [781, 335] width 78 height 31
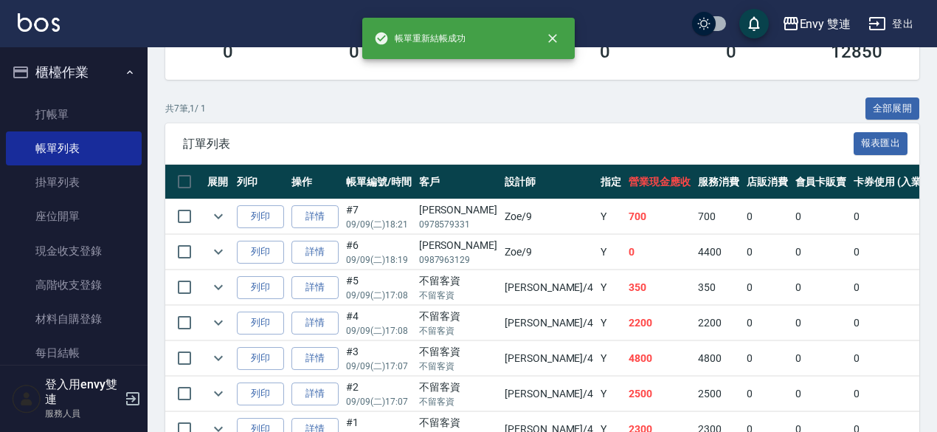
scroll to position [293, 0]
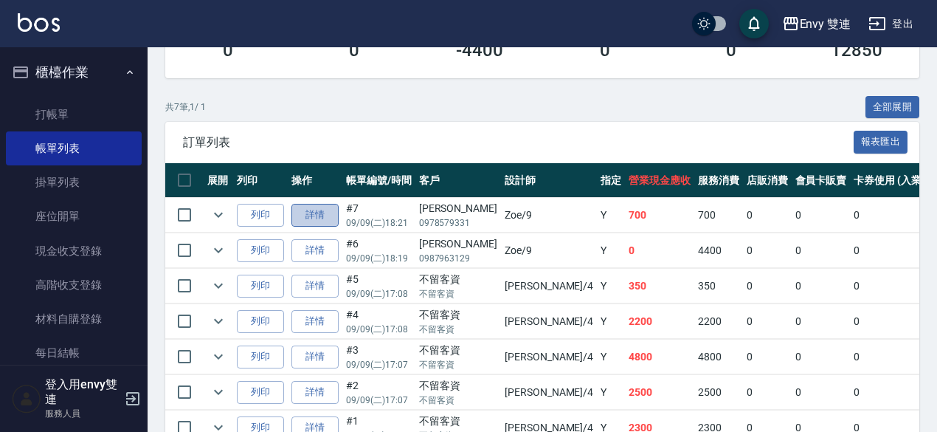
click at [319, 215] on link "詳情" at bounding box center [314, 215] width 47 height 23
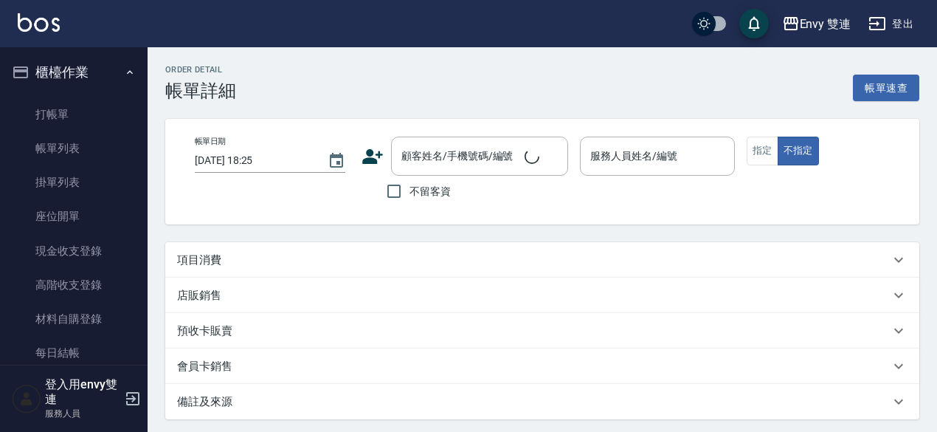
type input "[DATE] 18:21"
type input "Zoe-9"
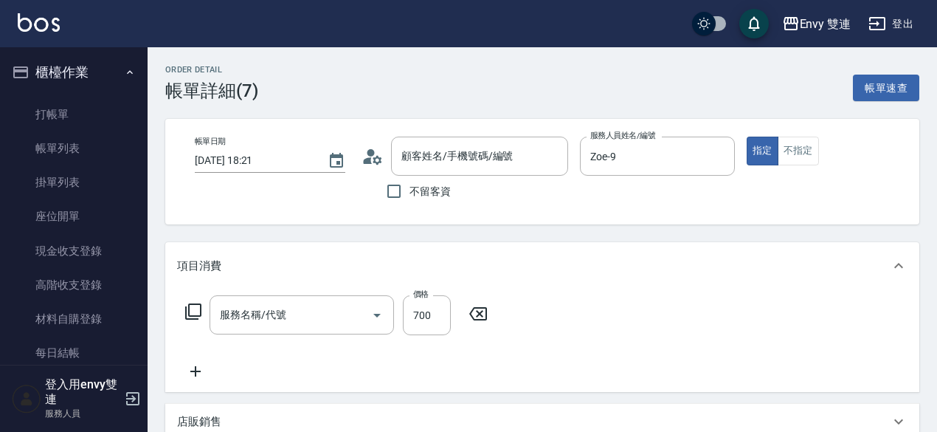
type input "[PERSON_NAME]/0978579331/"
type input "洗＋剪(100)"
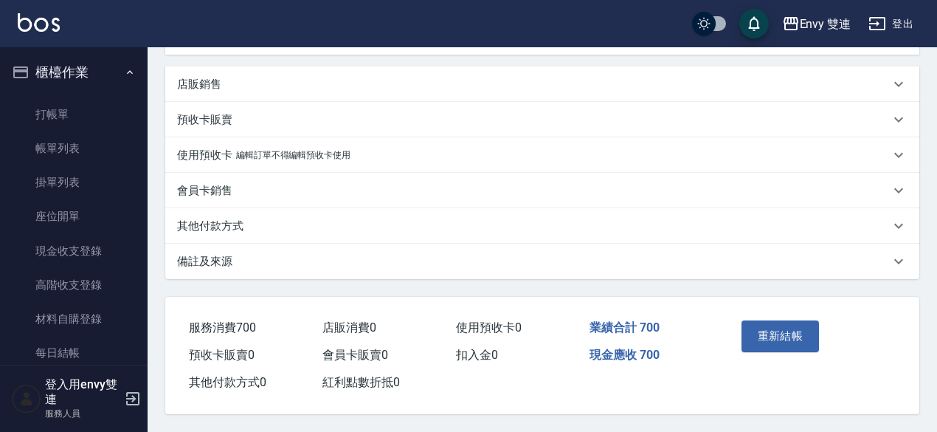
click at [258, 218] on div "其他付款方式" at bounding box center [533, 225] width 713 height 15
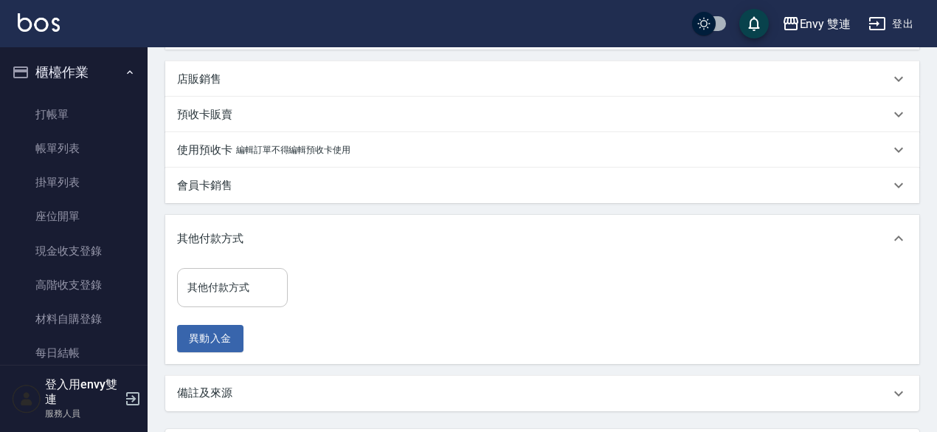
click at [241, 279] on input "其他付款方式" at bounding box center [232, 287] width 97 height 26
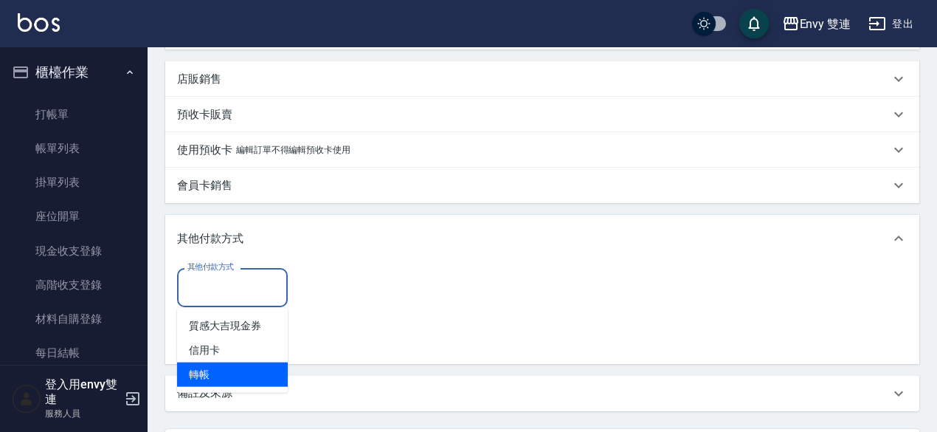
click at [233, 373] on span "轉帳" at bounding box center [232, 374] width 111 height 24
type input "轉帳"
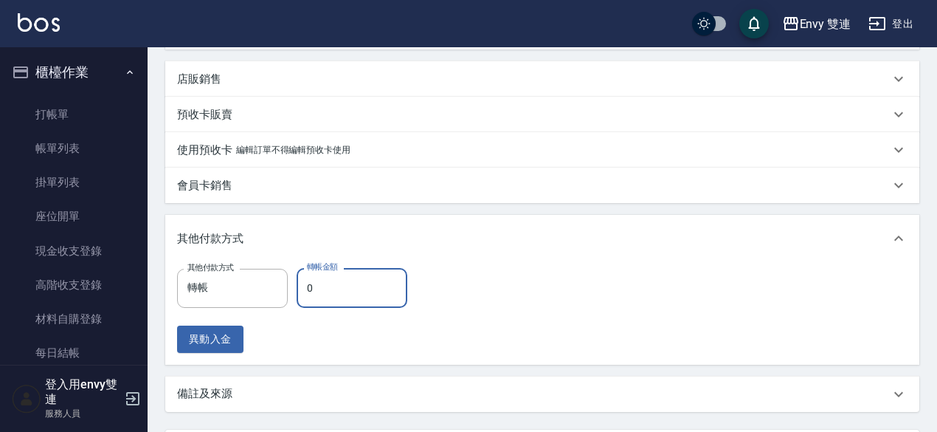
click at [342, 283] on input "0" at bounding box center [352, 288] width 111 height 40
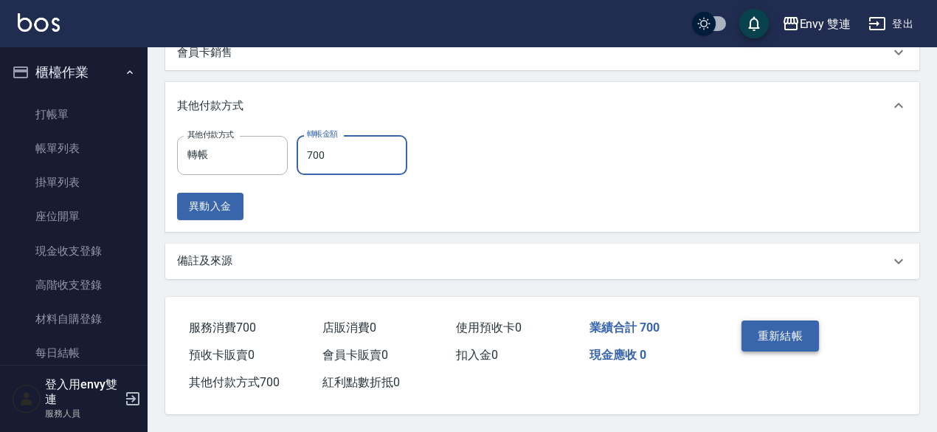
type input "700"
click at [779, 333] on button "重新結帳" at bounding box center [781, 335] width 78 height 31
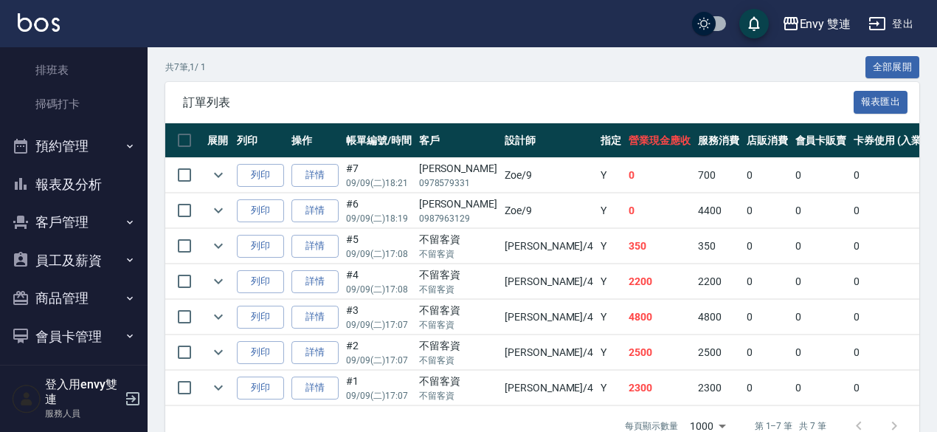
scroll to position [319, 0]
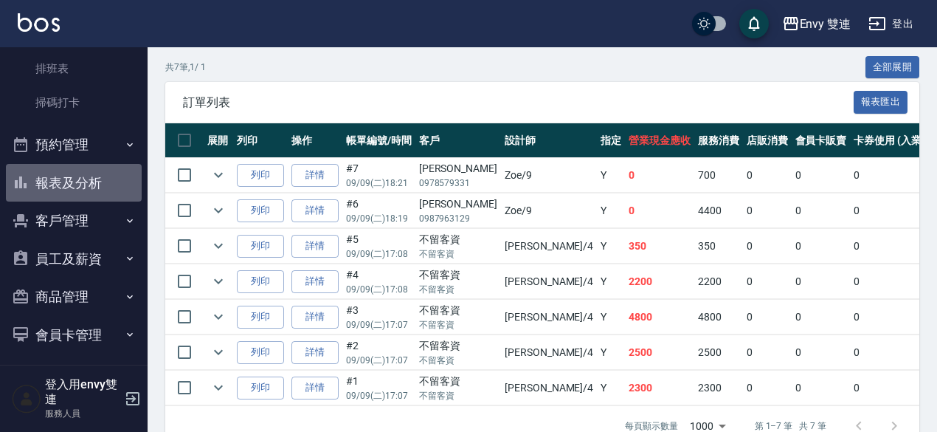
click at [87, 180] on button "報表及分析" at bounding box center [74, 183] width 136 height 38
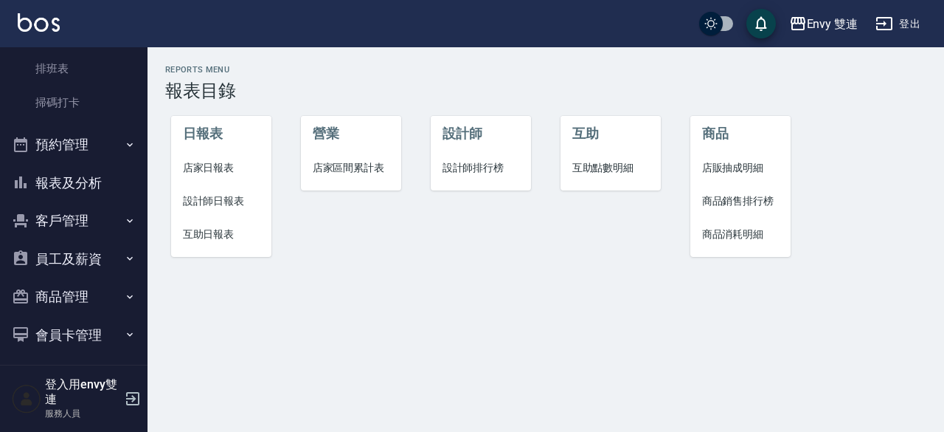
click at [58, 222] on button "客戶管理" at bounding box center [74, 220] width 136 height 38
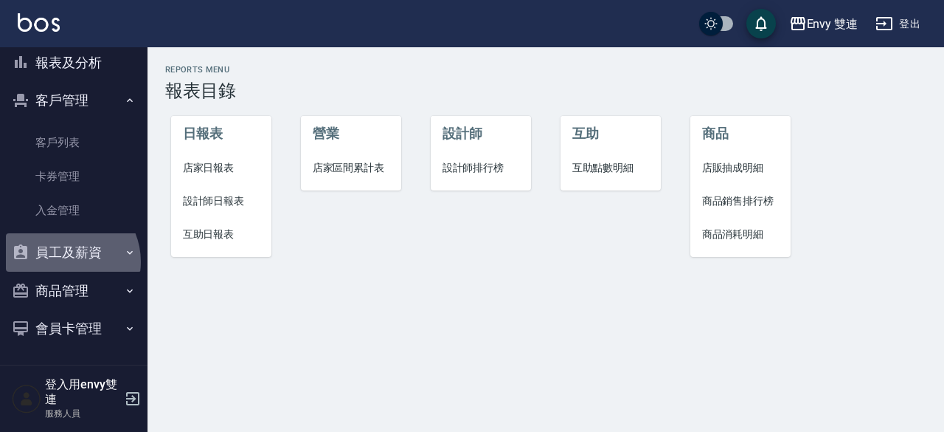
click at [63, 261] on button "員工及薪資" at bounding box center [74, 252] width 136 height 38
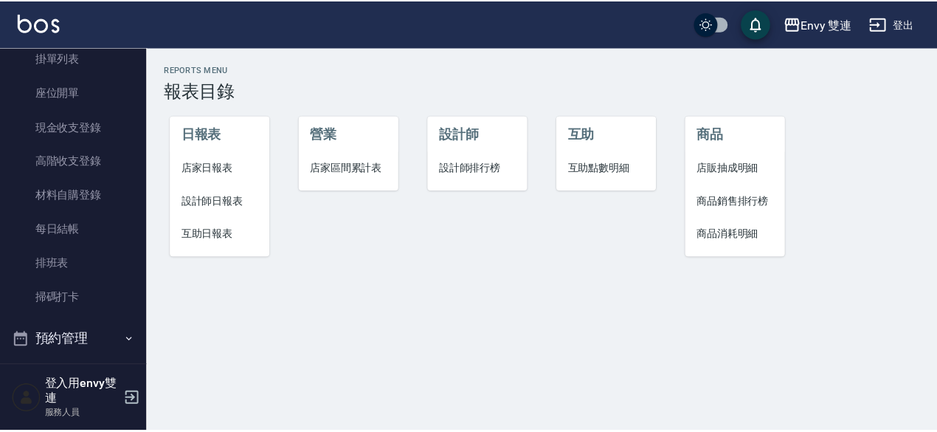
scroll to position [0, 0]
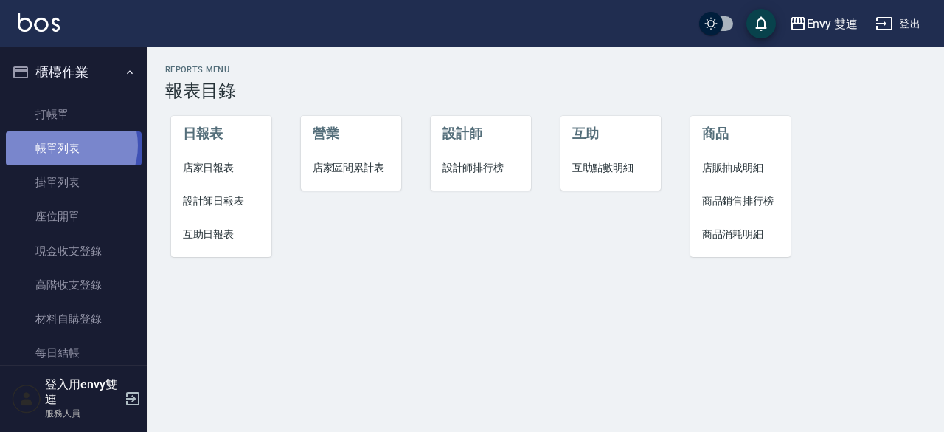
click at [65, 145] on link "帳單列表" at bounding box center [74, 148] width 136 height 34
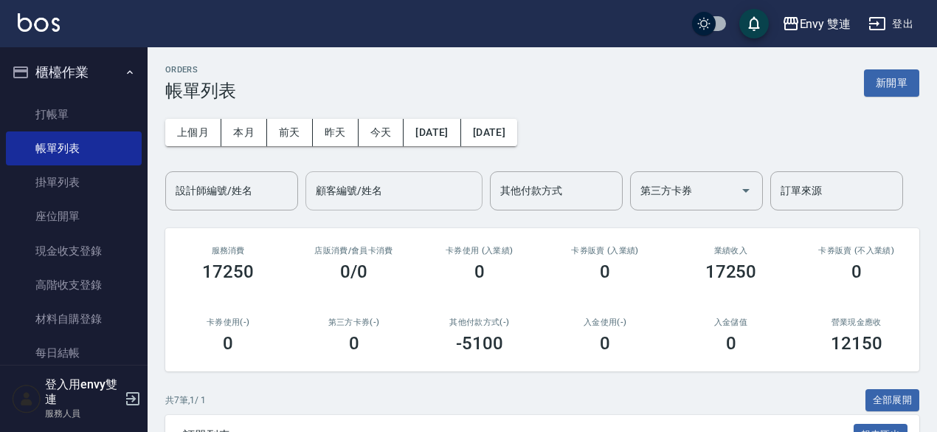
scroll to position [24, 0]
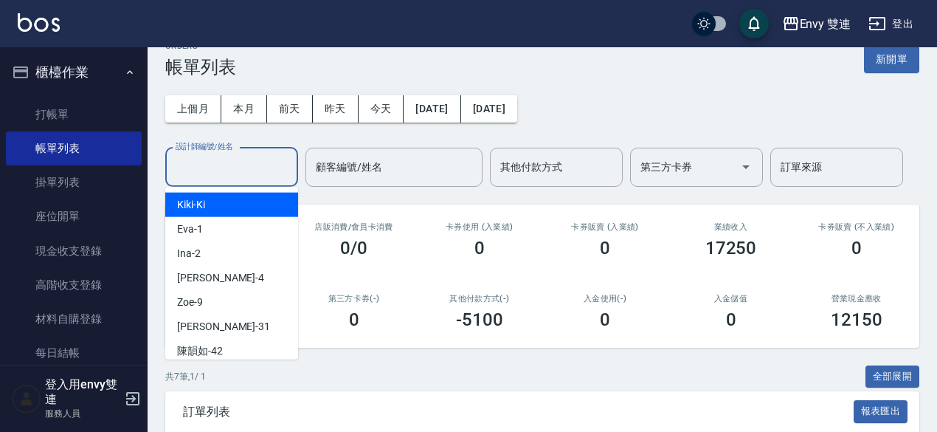
click at [242, 158] on input "設計師編號/姓名" at bounding box center [232, 167] width 120 height 26
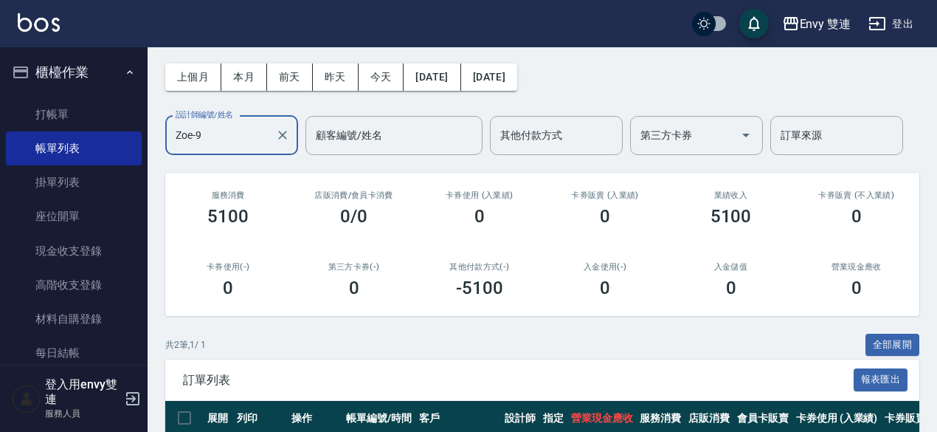
scroll to position [0, 0]
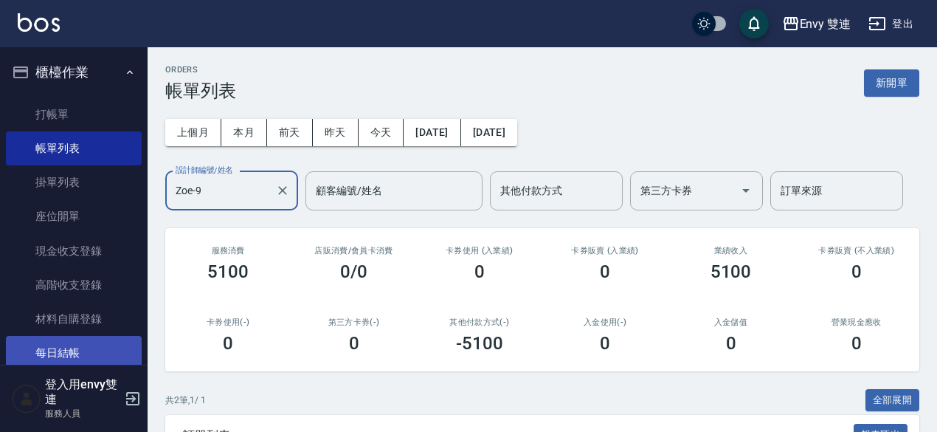
type input "Zoe-9"
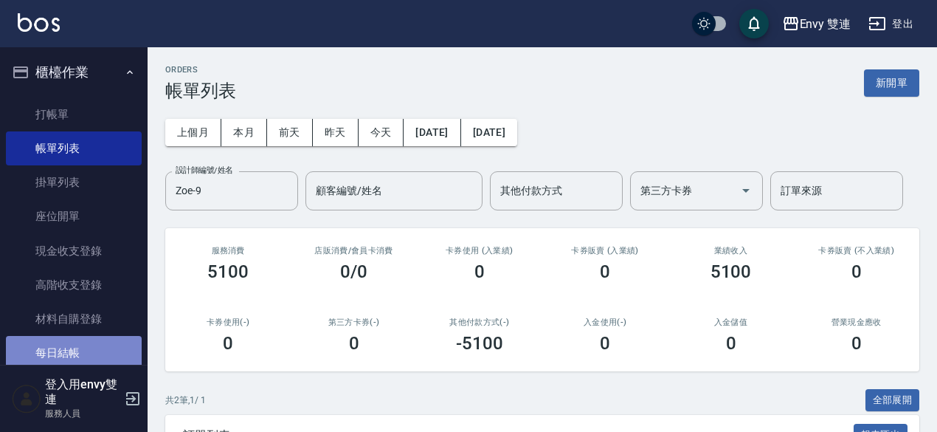
click at [102, 337] on link "每日結帳" at bounding box center [74, 353] width 136 height 34
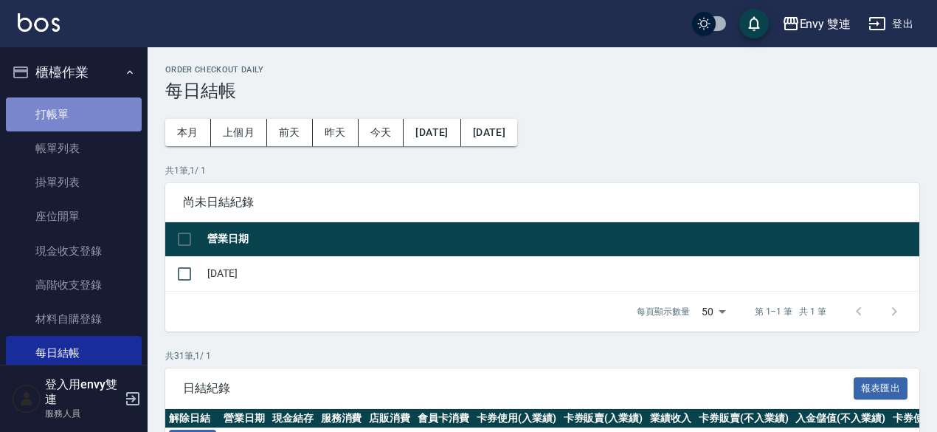
click at [87, 112] on link "打帳單" at bounding box center [74, 114] width 136 height 34
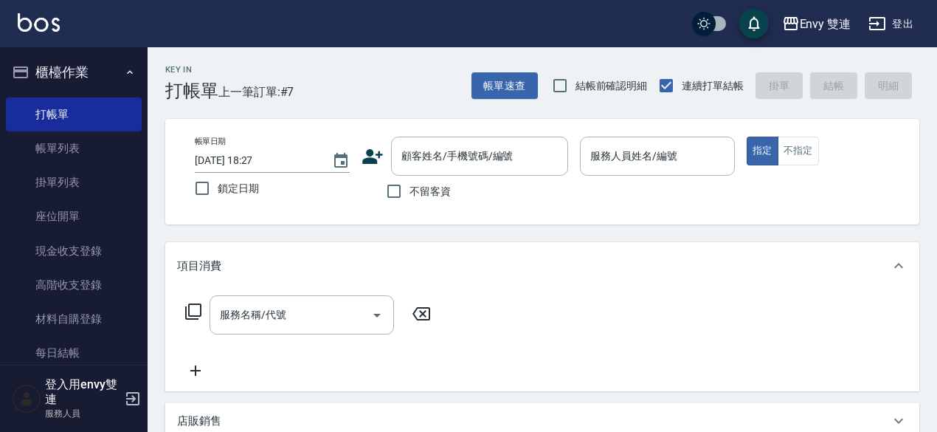
click at [428, 185] on span "不留客資" at bounding box center [429, 191] width 41 height 15
click at [409, 185] on input "不留客資" at bounding box center [394, 191] width 31 height 31
checkbox input "true"
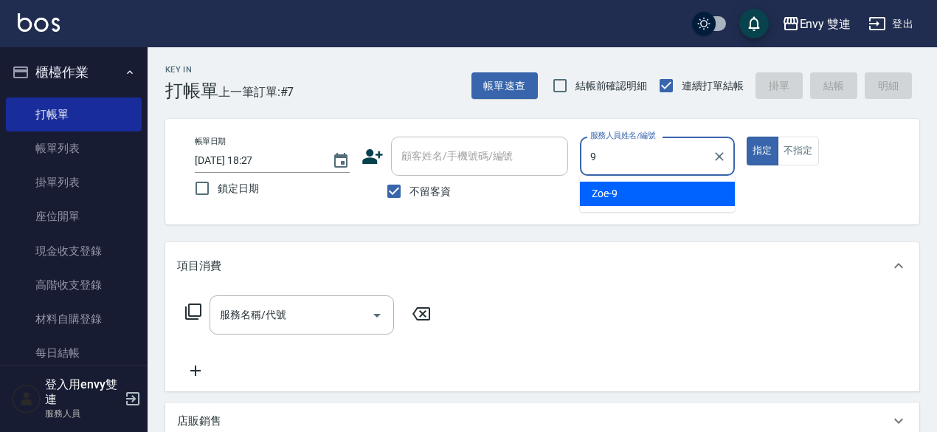
type input "Zoe-9"
type button "true"
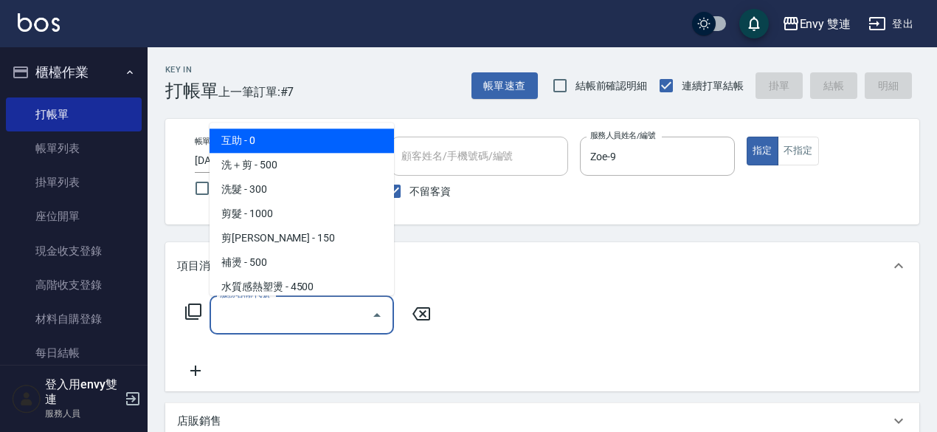
click at [312, 325] on input "服務名稱/代號" at bounding box center [290, 315] width 149 height 26
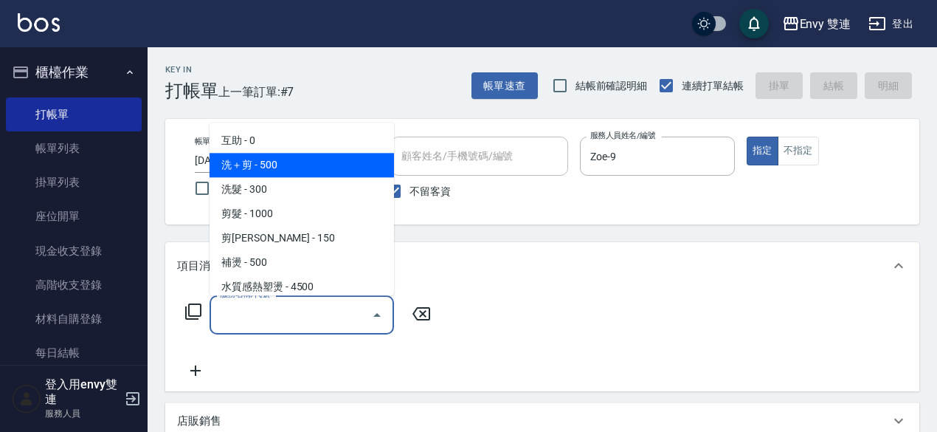
click at [280, 165] on span "洗＋剪 - 500" at bounding box center [302, 165] width 184 height 24
type input "洗＋剪(100)"
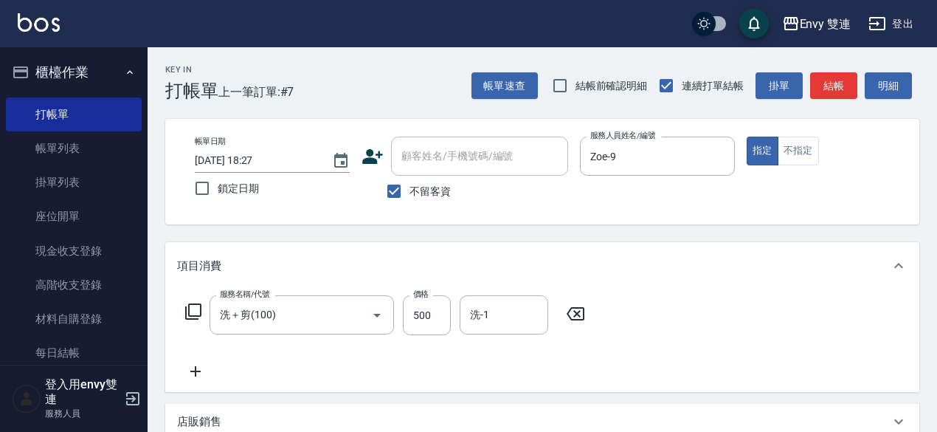
click at [429, 291] on div "服務名稱/代號 洗＋剪(100) 服務名稱/代號 價格 500 價格 洗-1 洗-1" at bounding box center [542, 340] width 754 height 103
click at [426, 299] on div "服務名稱/代號 洗＋剪(100) 服務名稱/代號 價格 500 價格 洗-1 洗-1" at bounding box center [542, 340] width 754 height 103
click at [426, 299] on label "價格" at bounding box center [420, 293] width 15 height 11
click at [426, 299] on input "500" at bounding box center [427, 315] width 48 height 40
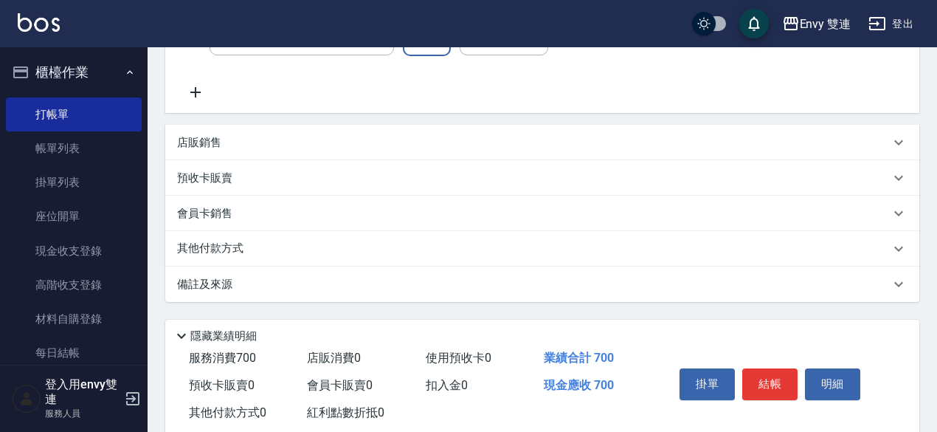
scroll to position [277, 0]
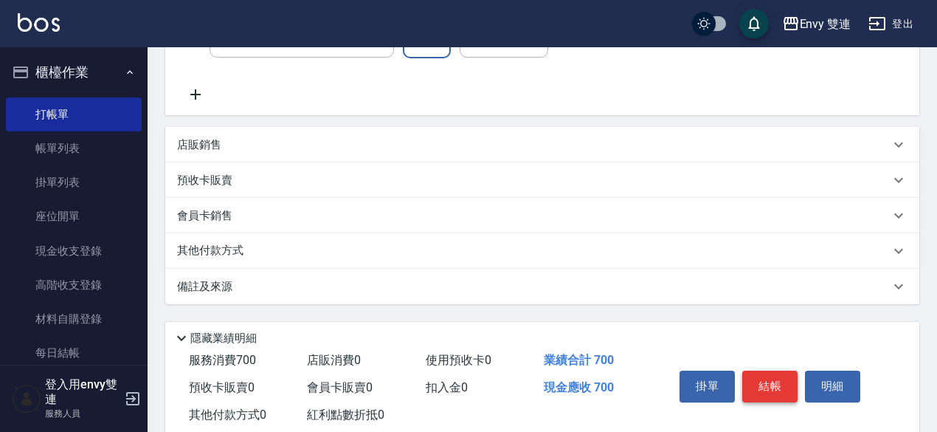
type input "700"
click at [763, 390] on button "結帳" at bounding box center [769, 385] width 55 height 31
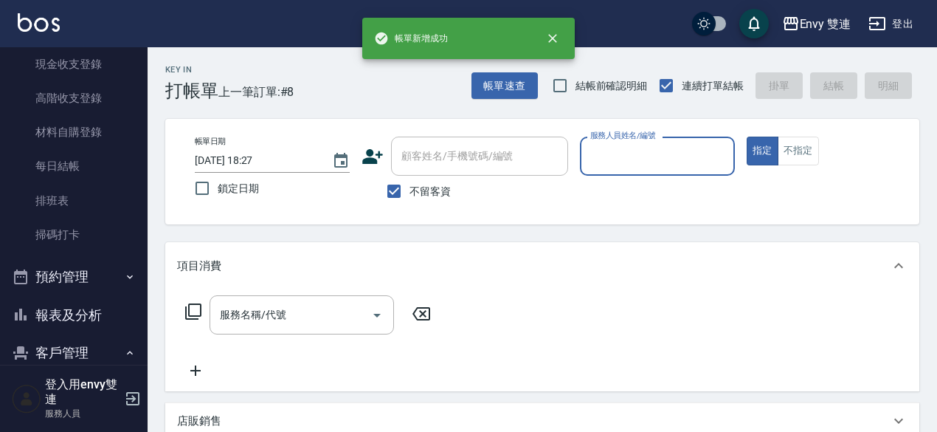
scroll to position [187, 0]
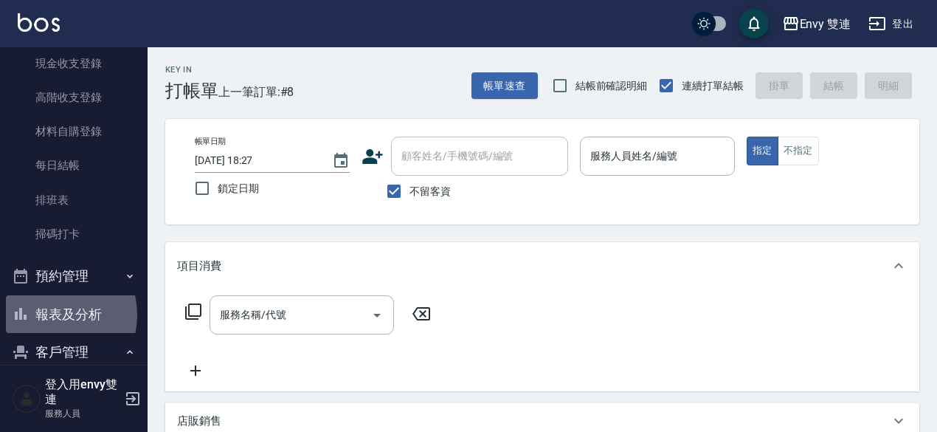
click at [53, 314] on button "報表及分析" at bounding box center [74, 314] width 136 height 38
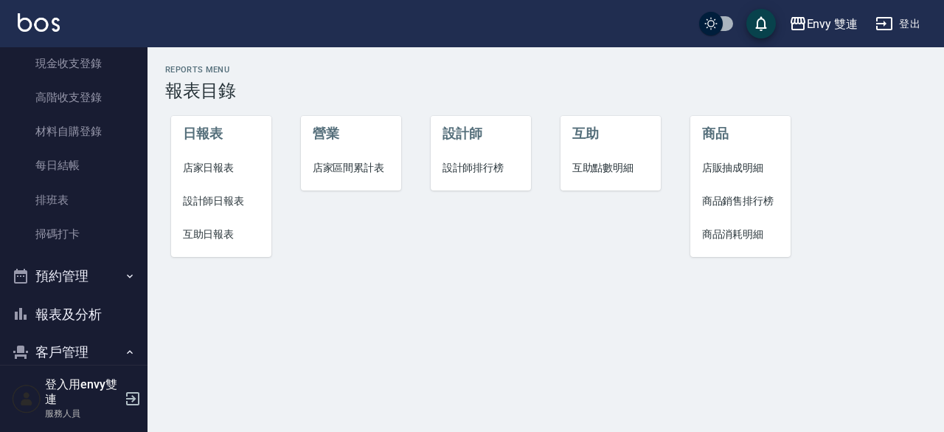
click at [239, 200] on span "設計師日報表" at bounding box center [221, 200] width 77 height 15
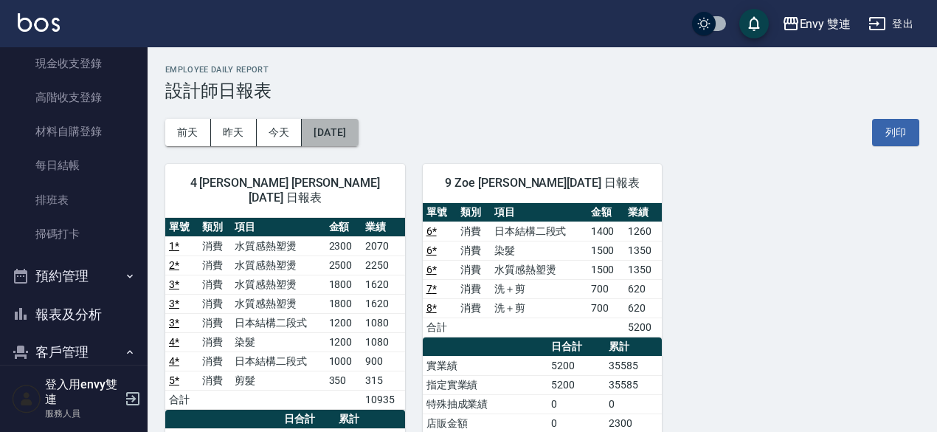
click at [319, 139] on button "[DATE]" at bounding box center [330, 132] width 56 height 27
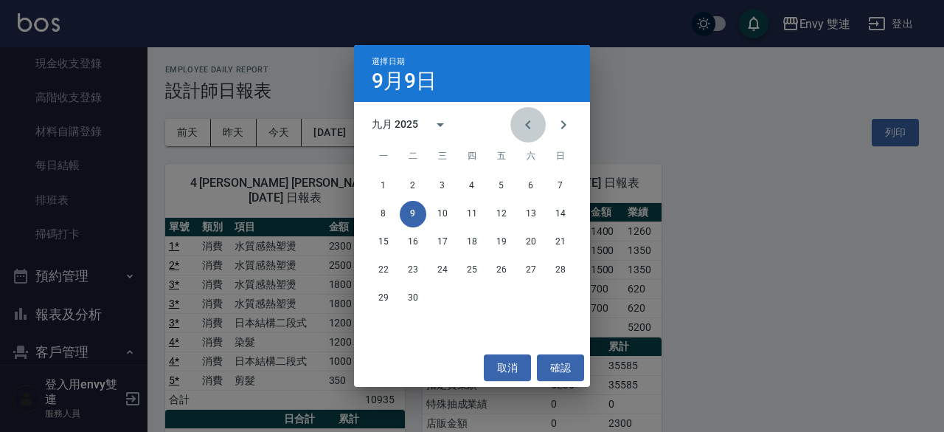
click at [531, 118] on icon "Previous month" at bounding box center [528, 125] width 18 height 18
click at [525, 209] on button "9" at bounding box center [531, 214] width 27 height 27
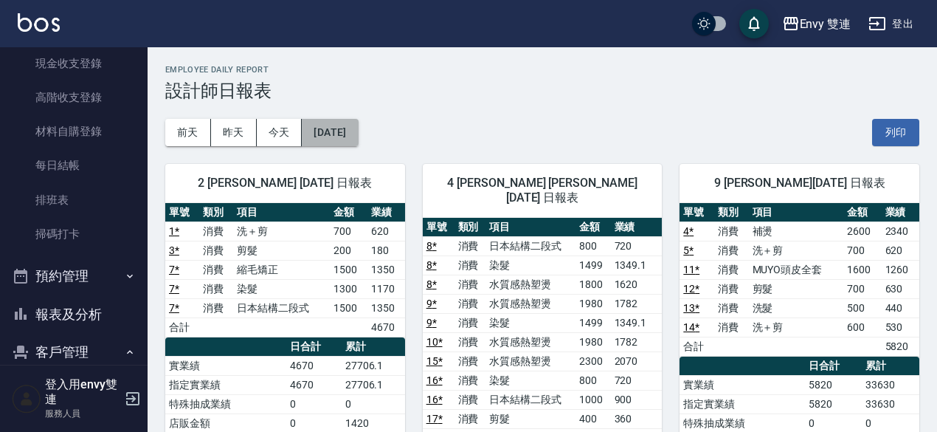
click at [356, 123] on button "[DATE]" at bounding box center [330, 132] width 56 height 27
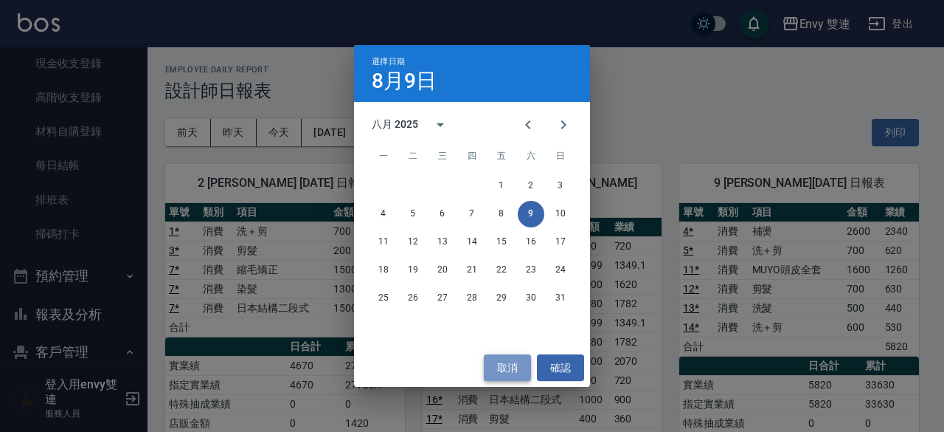
click at [488, 361] on button "取消" at bounding box center [507, 367] width 47 height 27
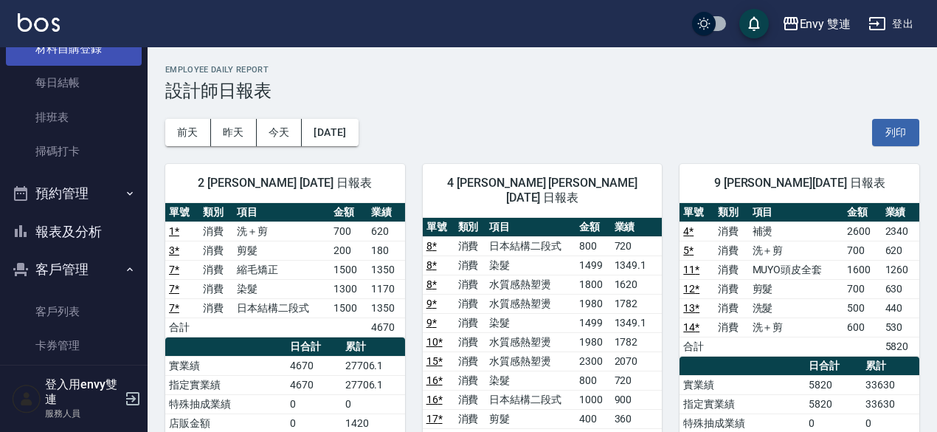
scroll to position [272, 0]
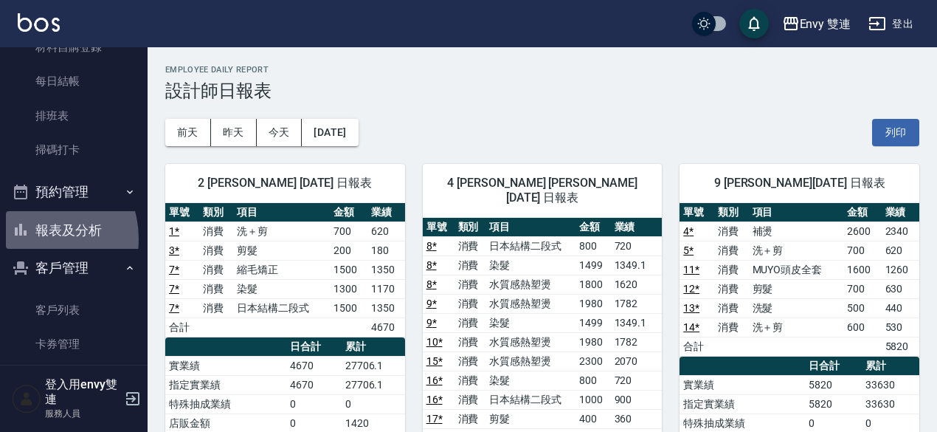
click at [34, 238] on button "報表及分析" at bounding box center [74, 230] width 136 height 38
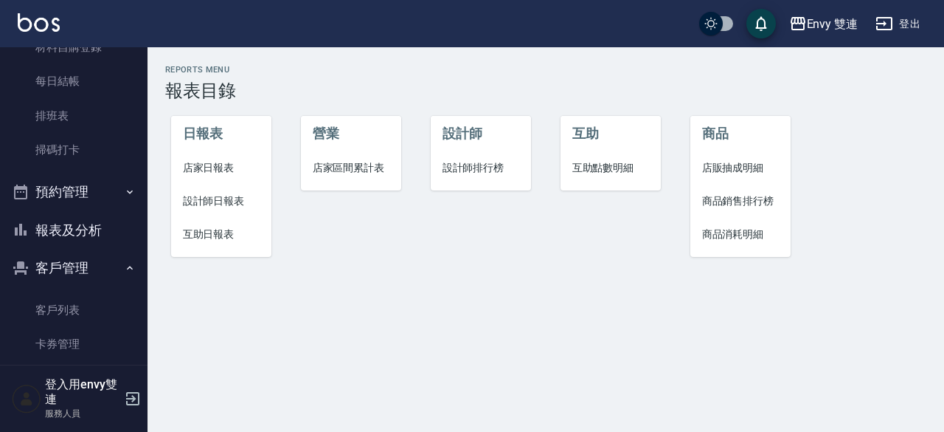
click at [212, 207] on span "設計師日報表" at bounding box center [221, 200] width 77 height 15
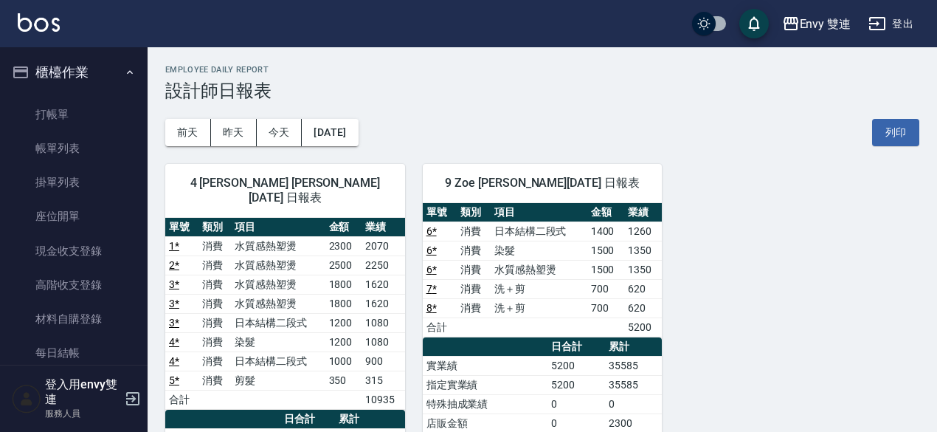
scroll to position [171, 0]
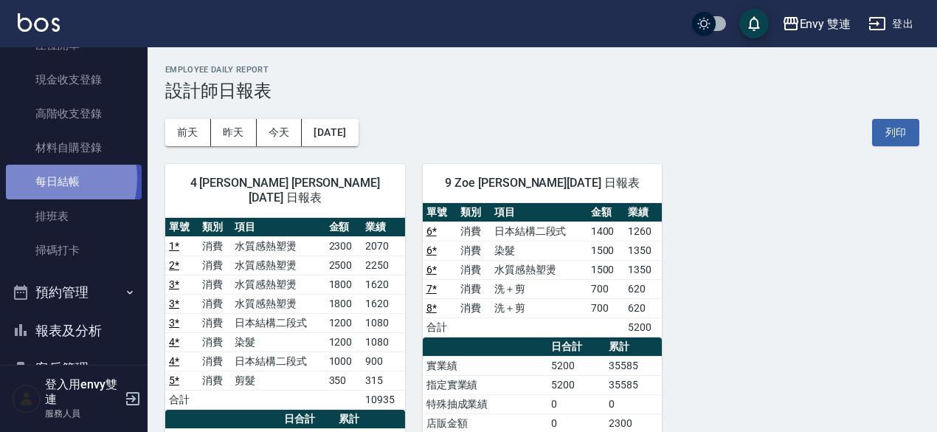
click at [47, 178] on link "每日結帳" at bounding box center [74, 182] width 136 height 34
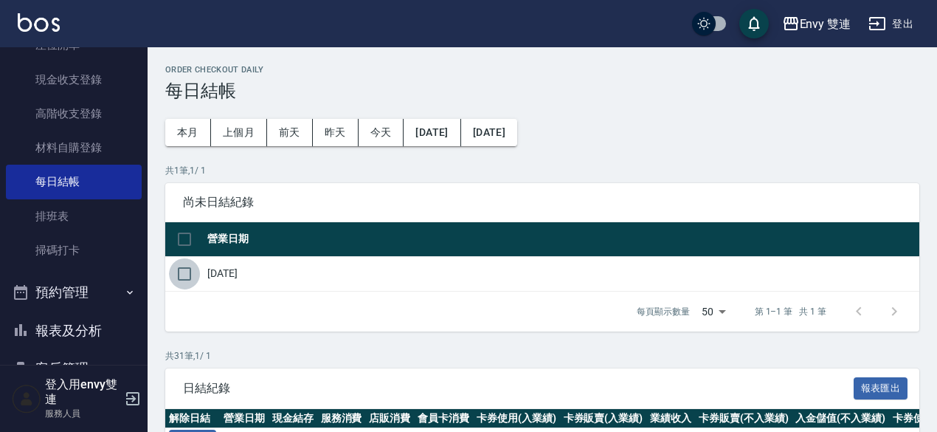
click at [173, 281] on input "checkbox" at bounding box center [184, 273] width 31 height 31
checkbox input "true"
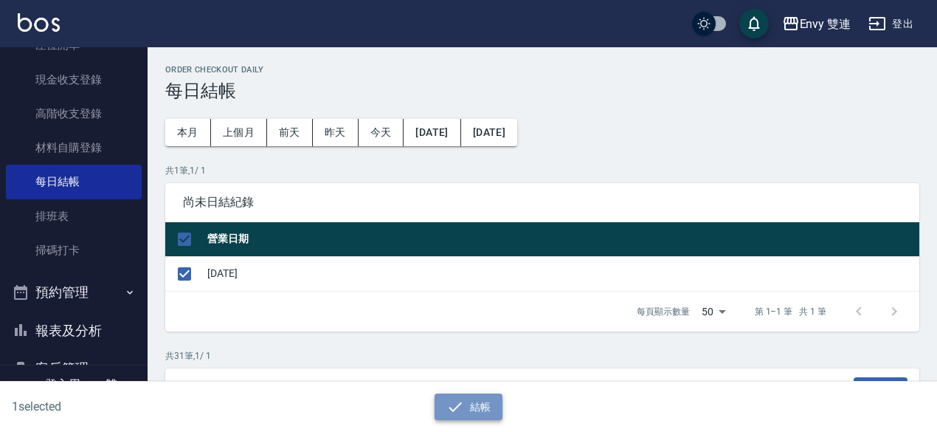
click at [435, 404] on button "結帳" at bounding box center [469, 406] width 69 height 27
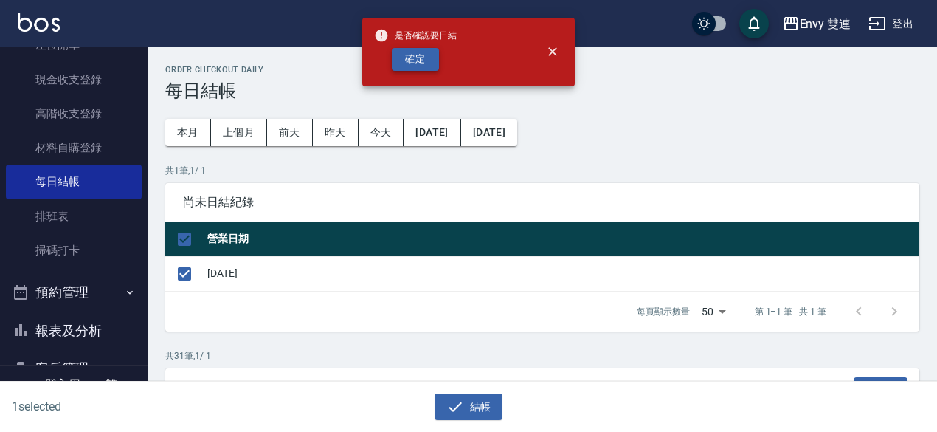
click at [431, 67] on button "確定" at bounding box center [415, 59] width 47 height 23
checkbox input "false"
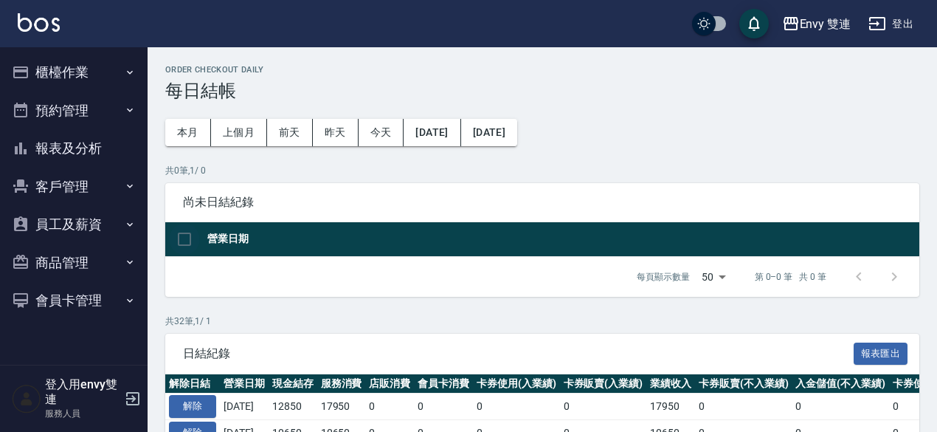
click at [176, 239] on input "checkbox" at bounding box center [184, 239] width 31 height 31
checkbox input "false"
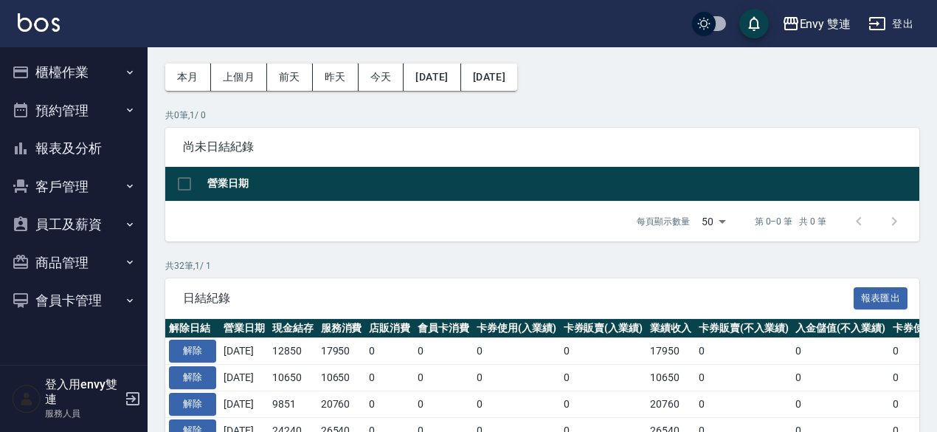
scroll to position [58, 0]
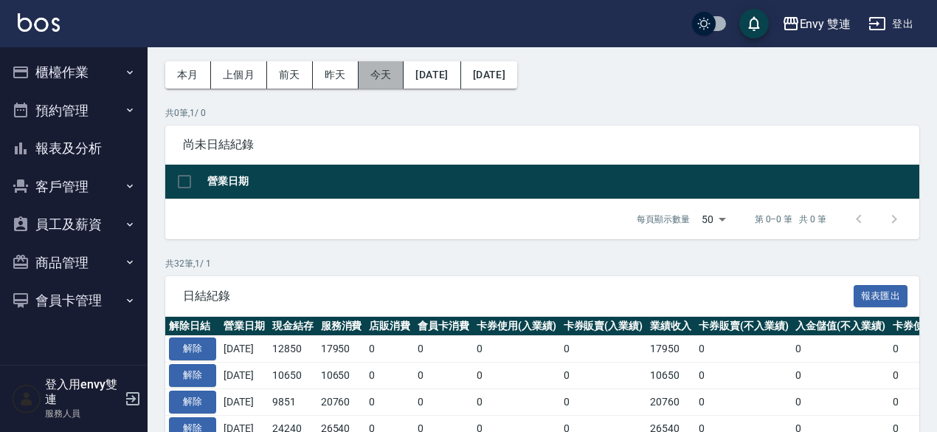
click at [384, 79] on button "今天" at bounding box center [382, 74] width 46 height 27
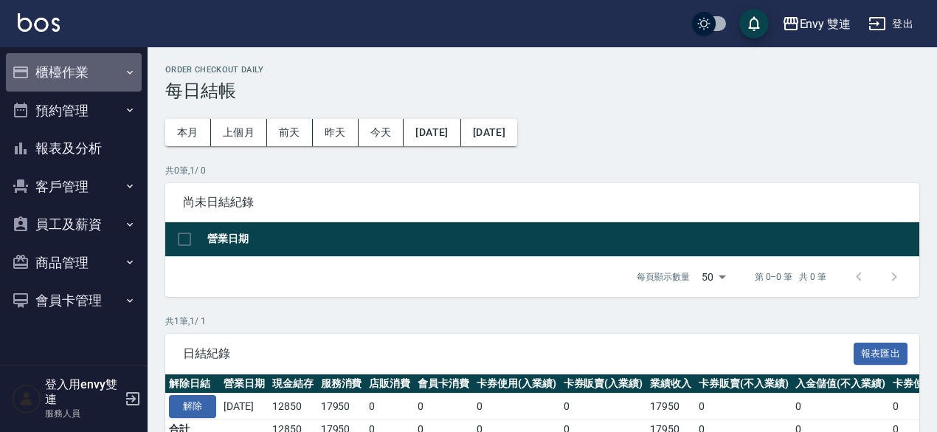
click at [41, 72] on button "櫃檯作業" at bounding box center [74, 72] width 136 height 38
